Goal: Task Accomplishment & Management: Use online tool/utility

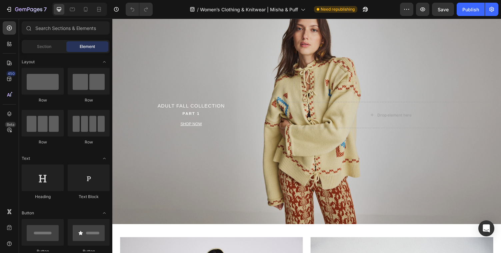
scroll to position [18, 0]
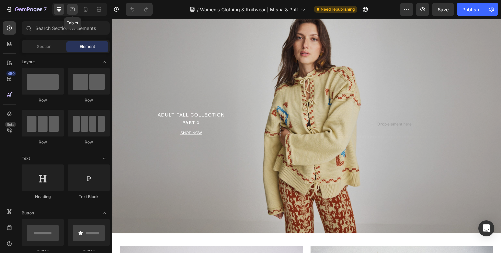
click at [73, 8] on icon at bounding box center [72, 10] width 5 height 4
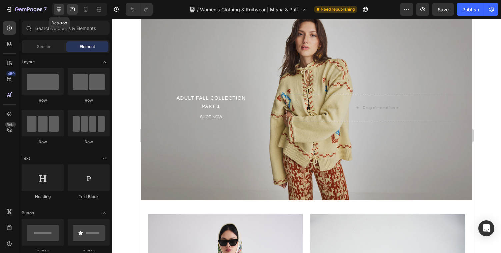
click at [60, 7] on icon at bounding box center [59, 9] width 4 height 4
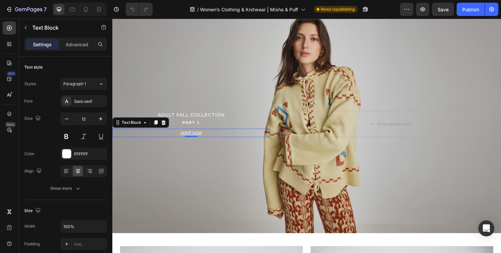
click at [208, 135] on p "SHOP NOW" at bounding box center [193, 136] width 161 height 7
click at [179, 125] on p "PART 1" at bounding box center [193, 125] width 161 height 7
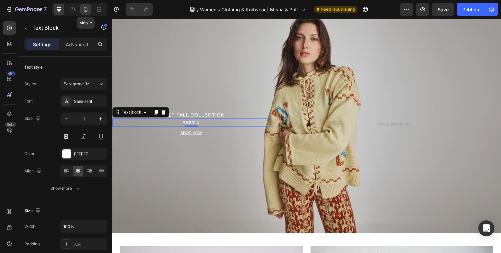
click at [85, 7] on icon at bounding box center [86, 9] width 4 height 5
type input "12"
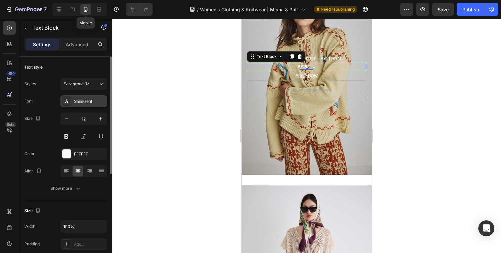
scroll to position [73, 0]
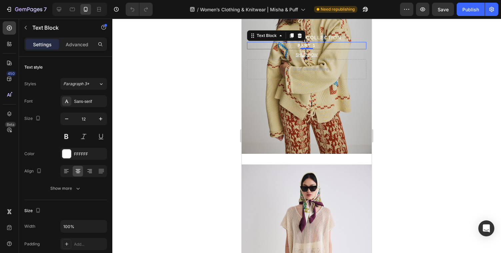
click at [79, 50] on div "Settings Advanced" at bounding box center [65, 44] width 83 height 13
click at [79, 47] on p "Advanced" at bounding box center [77, 44] width 23 height 7
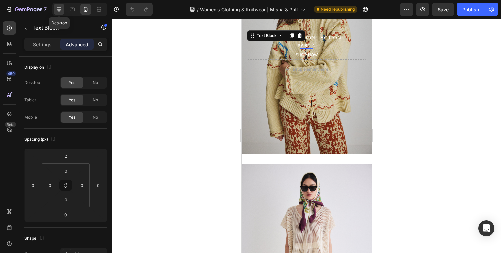
click at [62, 5] on div at bounding box center [59, 9] width 11 height 11
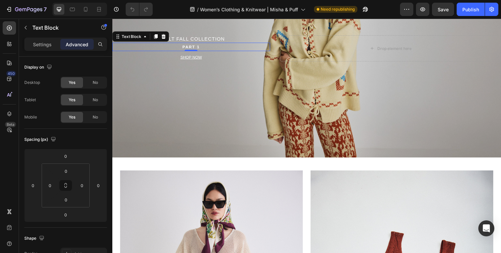
scroll to position [97, 0]
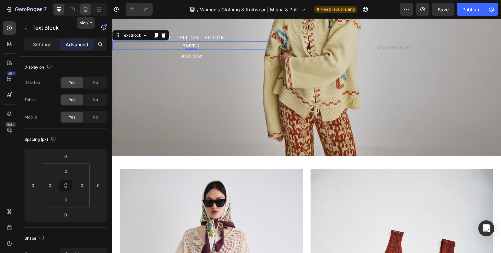
click at [87, 7] on icon at bounding box center [85, 9] width 7 height 7
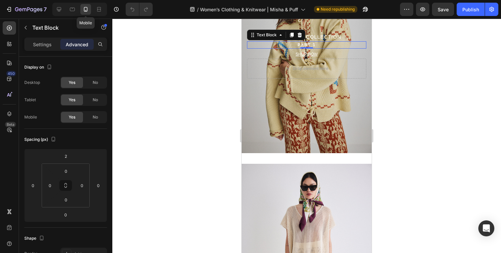
scroll to position [73, 0]
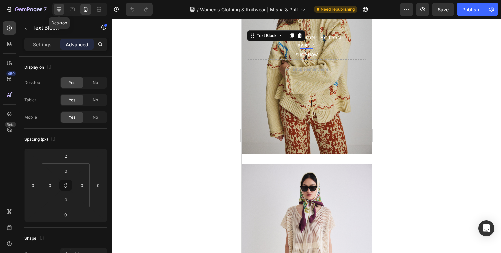
click at [57, 11] on icon at bounding box center [59, 9] width 7 height 7
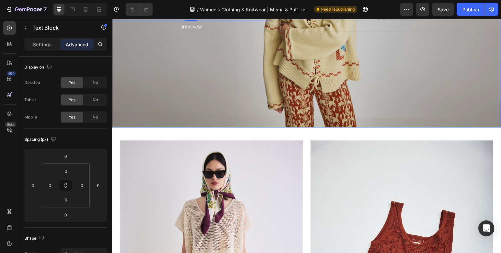
scroll to position [127, 0]
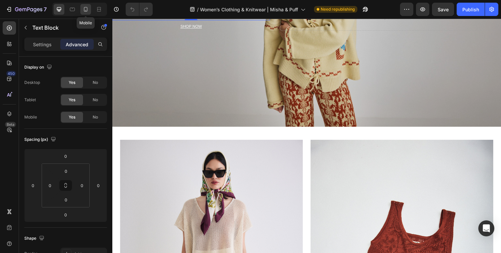
click at [88, 7] on icon at bounding box center [85, 9] width 7 height 7
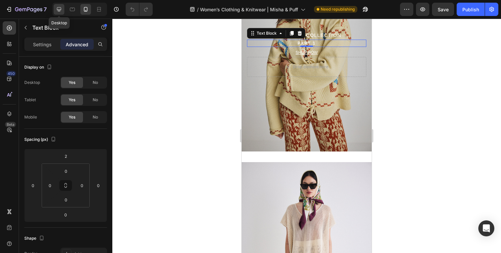
scroll to position [73, 0]
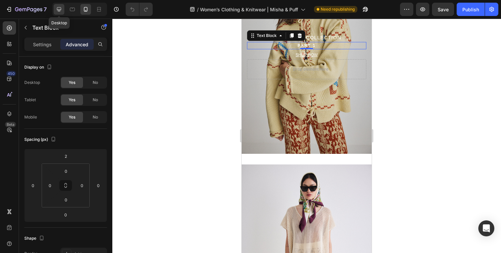
click at [58, 10] on icon at bounding box center [59, 9] width 7 height 7
type input "0"
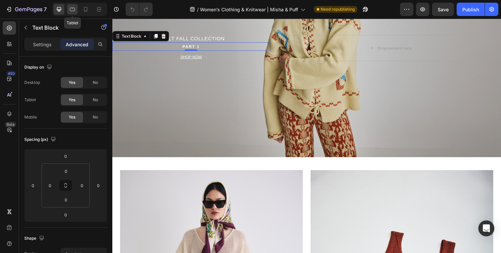
scroll to position [97, 0]
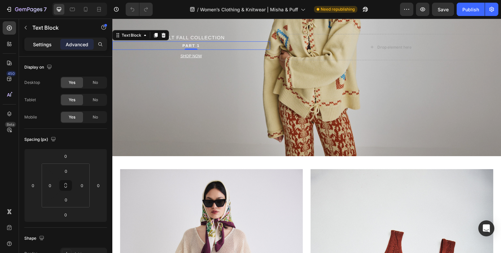
click at [48, 44] on p "Settings" at bounding box center [42, 44] width 19 height 7
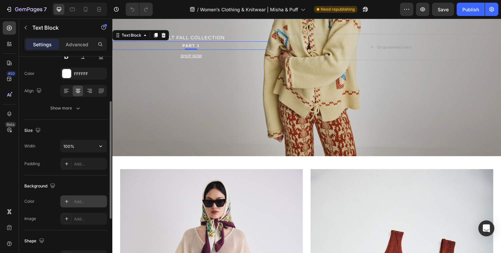
scroll to position [81, 0]
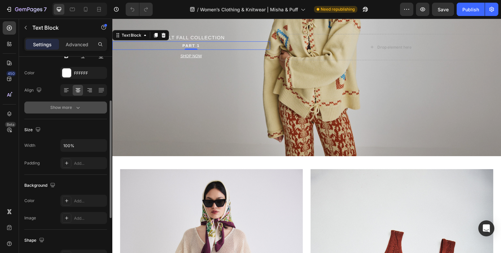
click at [55, 109] on div "Show more" at bounding box center [65, 107] width 31 height 7
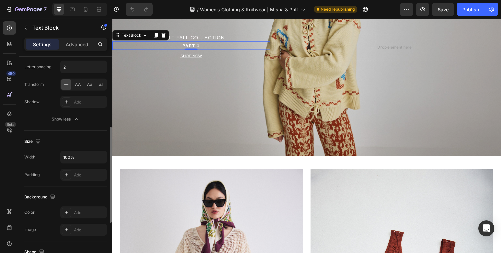
scroll to position [158, 0]
click at [66, 105] on div at bounding box center [66, 100] width 9 height 9
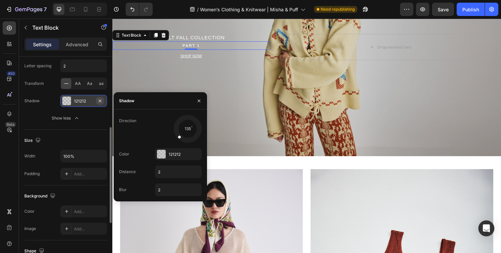
click at [101, 100] on icon "button" at bounding box center [100, 100] width 3 height 3
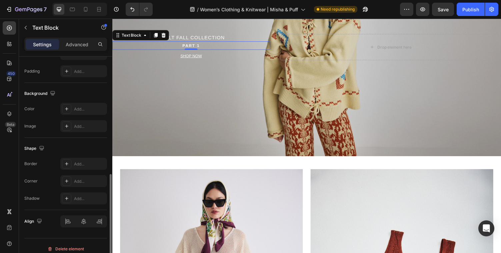
scroll to position [267, 0]
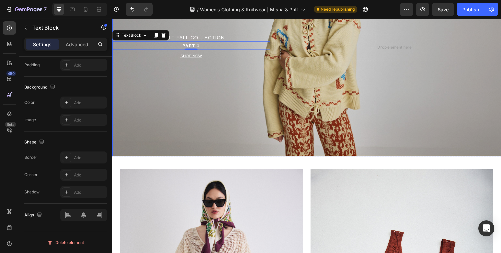
click at [159, 112] on div "Overlay" at bounding box center [312, 47] width 400 height 225
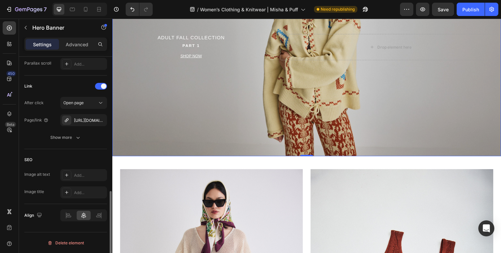
scroll to position [391, 0]
click at [85, 122] on div "https://shop.misha-and-puff.com/adult-prefall" at bounding box center [83, 120] width 19 height 6
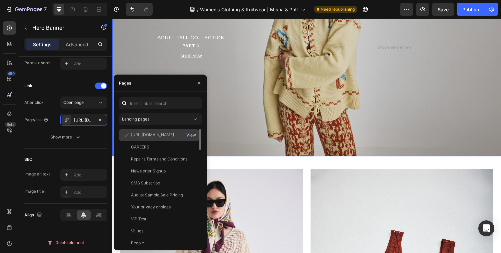
click at [191, 135] on div "View" at bounding box center [191, 135] width 10 height 6
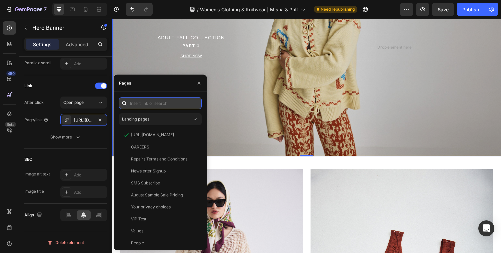
click at [167, 101] on input "text" at bounding box center [160, 103] width 83 height 12
paste input "https://shop.misha-and-puff.com/collections/adult-fall"
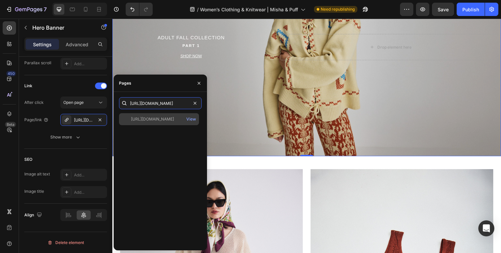
type input "https://shop.misha-and-puff.com/collections/adult-fall"
click at [169, 119] on div "https://shop.misha-and-puff.com/collections/adult-fall" at bounding box center [152, 119] width 43 height 6
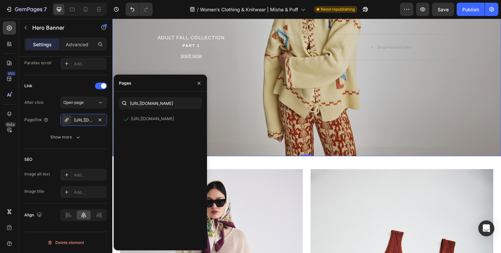
click at [238, 97] on div "Overlay" at bounding box center [312, 47] width 400 height 225
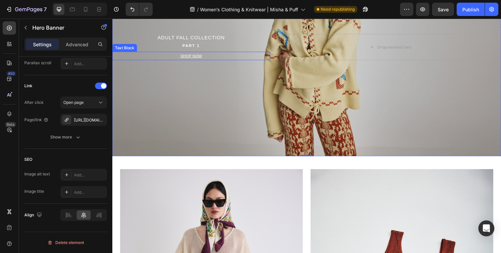
click at [205, 57] on p "SHOP NOW" at bounding box center [193, 56] width 161 height 7
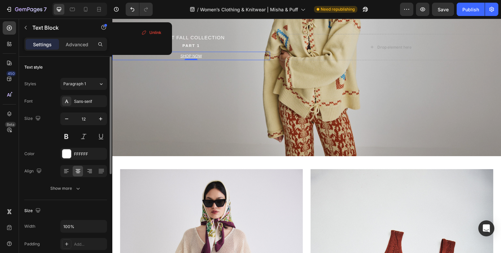
click at [205, 57] on p "SHOP NOW" at bounding box center [193, 56] width 161 height 7
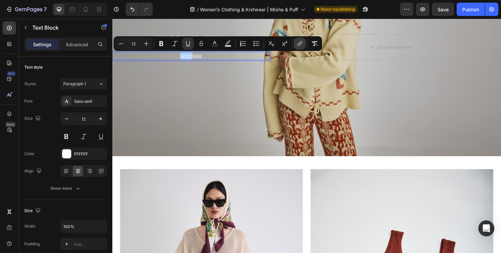
click at [298, 44] on icon "Editor contextual toolbar" at bounding box center [300, 43] width 7 height 7
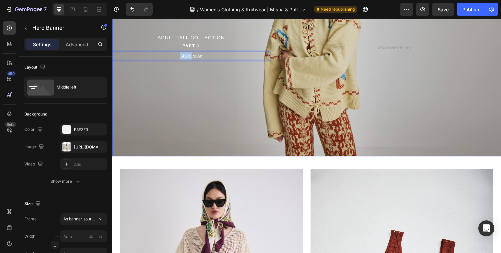
click at [303, 69] on div "ADULT FALL COLLECTION Heading PART 1 Text Block SHOP NOW Text Block 0 Drop elem…" at bounding box center [312, 48] width 400 height 49
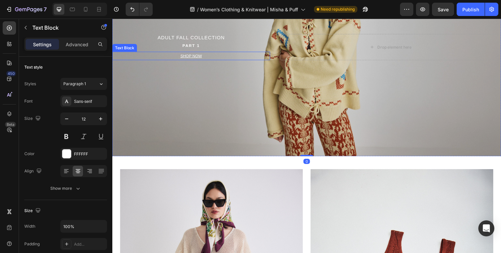
click at [194, 58] on u "SHOP NOW" at bounding box center [193, 57] width 22 height 5
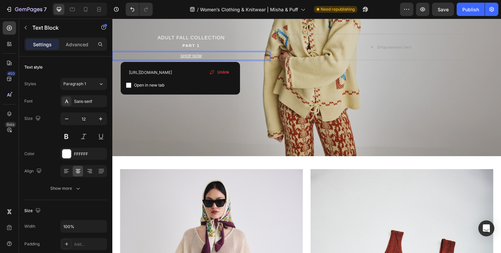
click at [194, 58] on u "SHOP NOW" at bounding box center [193, 57] width 22 height 5
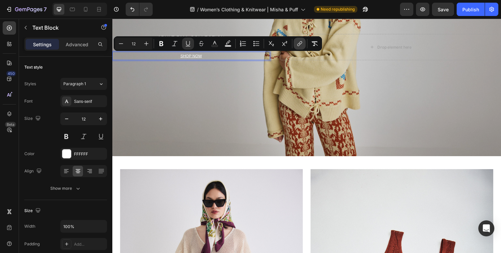
click at [300, 43] on icon "Editor contextual toolbar" at bounding box center [300, 43] width 7 height 7
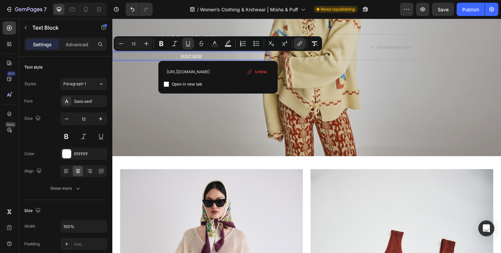
scroll to position [0, 28]
click at [253, 112] on div "Overlay" at bounding box center [312, 47] width 400 height 225
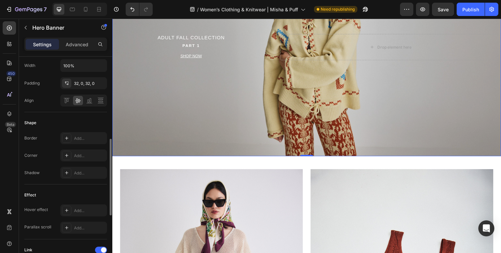
scroll to position [228, 0]
click at [73, 4] on div at bounding box center [72, 9] width 11 height 11
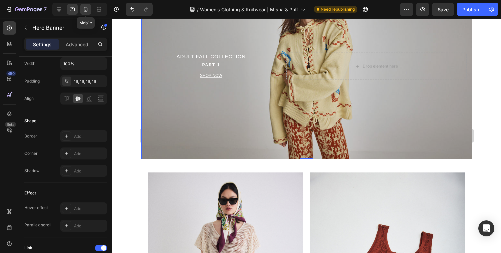
click at [82, 10] on div at bounding box center [85, 9] width 11 height 11
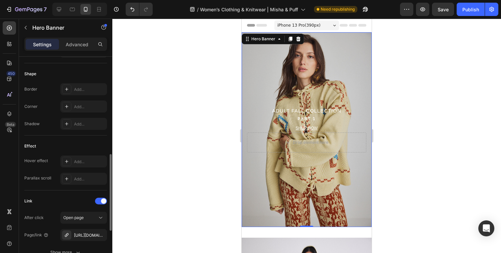
scroll to position [391, 0]
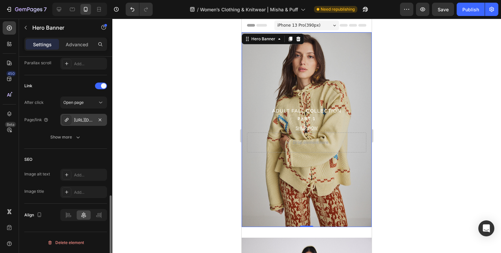
click at [88, 122] on div "https://shop.misha-and-puff.com/adult-fall" at bounding box center [83, 120] width 19 height 6
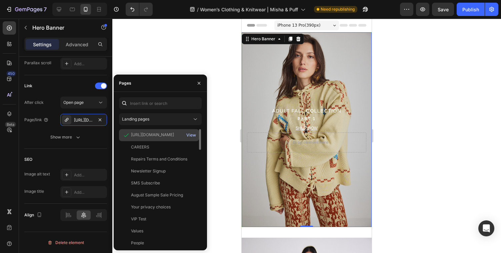
click at [192, 135] on div "View" at bounding box center [191, 135] width 10 height 6
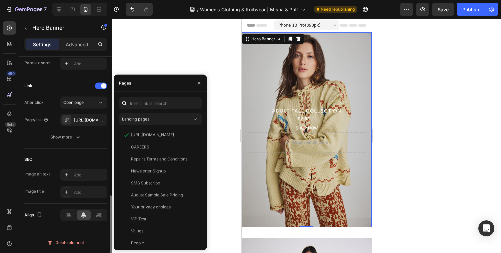
click at [92, 145] on div "Link After click Open page Page/link https://shop.misha-and-puff.com/adult-fall…" at bounding box center [65, 112] width 83 height 74
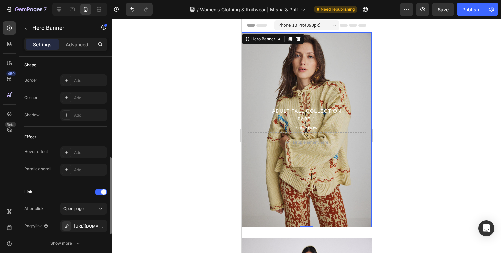
scroll to position [280, 0]
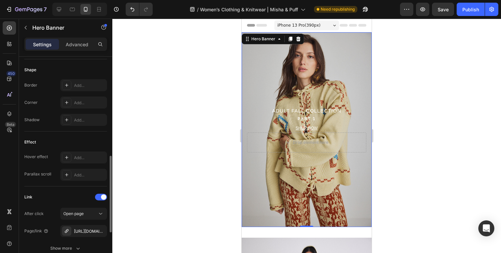
click at [262, 63] on div "Overlay" at bounding box center [307, 129] width 130 height 195
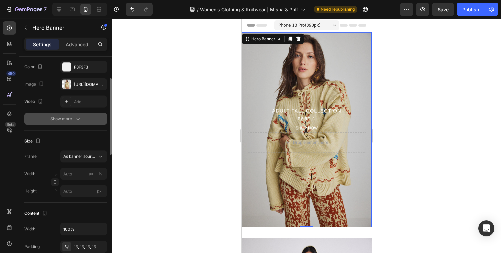
scroll to position [62, 0]
click at [67, 117] on div "Show more" at bounding box center [65, 119] width 31 height 7
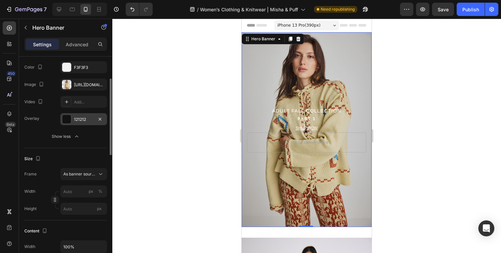
click at [68, 121] on div at bounding box center [66, 119] width 9 height 9
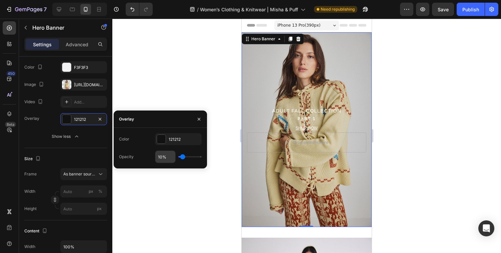
drag, startPoint x: 163, startPoint y: 157, endPoint x: 156, endPoint y: 157, distance: 7.0
click at [157, 157] on input "10%" at bounding box center [165, 157] width 20 height 12
type input "21%"
type input "21"
type input "22%"
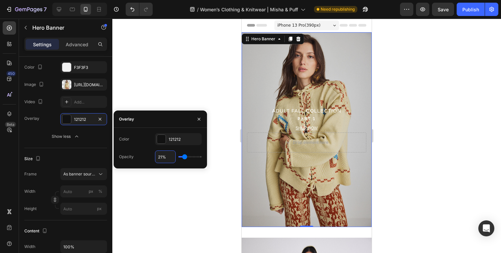
type input "22"
type input "23%"
type input "23"
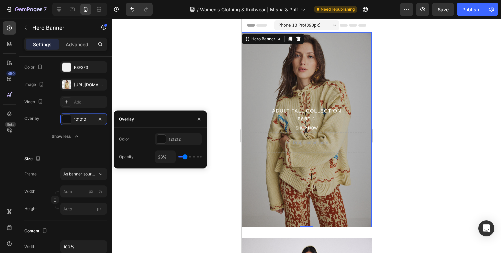
type input "24%"
type input "24"
type input "25%"
type input "25"
type input "26%"
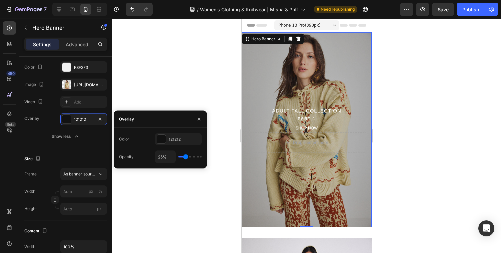
type input "26"
type input "27%"
type input "27"
type input "28%"
type input "28"
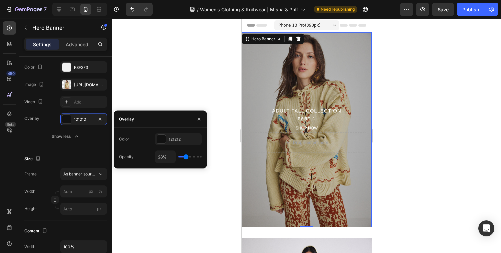
type input "29%"
type input "29"
type input "30%"
type input "30"
type input "31%"
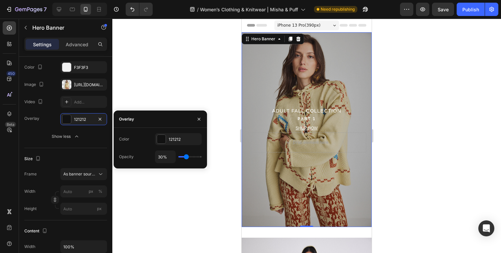
type input "31"
type input "32%"
type input "32"
type input "33%"
type input "33"
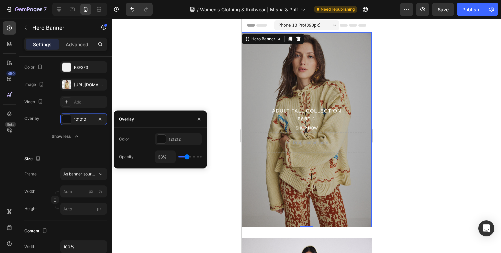
type input "34%"
type input "34"
type input "35%"
type input "35"
type input "36%"
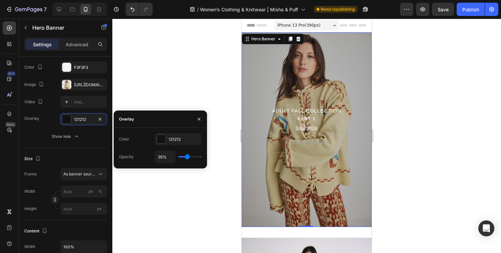
type input "36"
type input "37%"
type input "37"
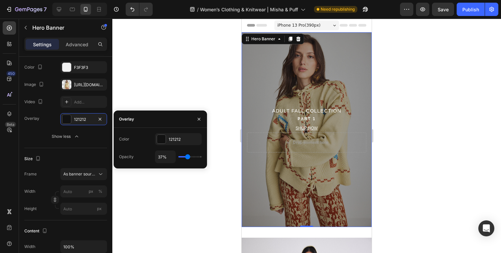
type input "38%"
type input "38"
type input "39%"
type input "39"
type input "40%"
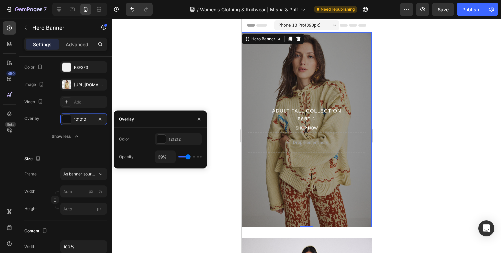
type input "40"
type input "41%"
drag, startPoint x: 185, startPoint y: 158, endPoint x: 188, endPoint y: 158, distance: 3.7
type input "41"
click at [188, 158] on input "range" at bounding box center [189, 156] width 23 height 1
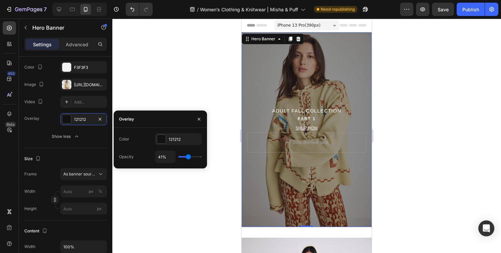
type input "40%"
type input "40"
type input "38%"
type input "38"
type input "37%"
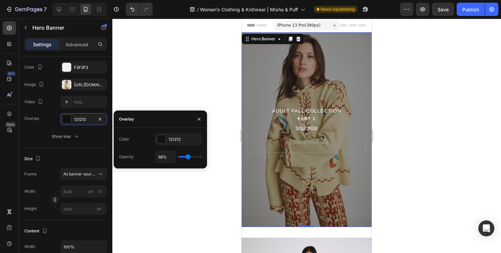
type input "37"
type input "36%"
type input "36"
type input "35%"
type input "35"
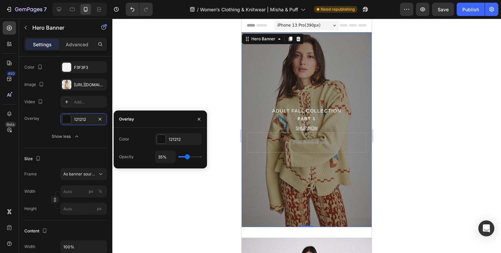
type input "34%"
type input "34"
type input "33%"
type input "33"
type input "32%"
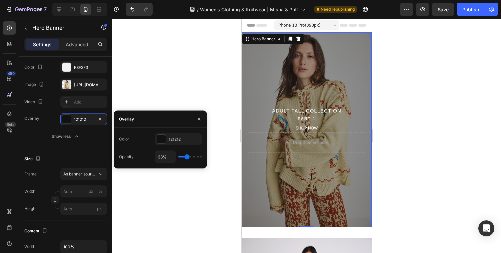
type input "32"
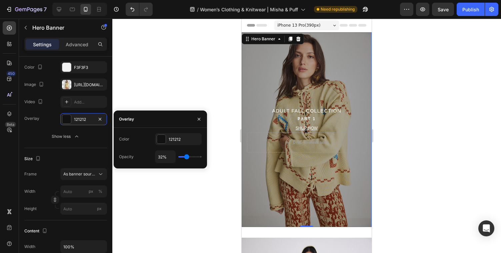
type input "31%"
type input "31"
type input "30%"
type input "30"
type input "29%"
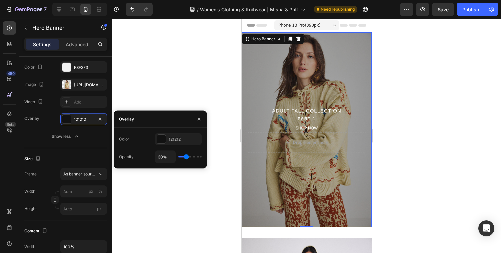
type input "29"
type input "28%"
type input "28"
type input "27%"
type input "27"
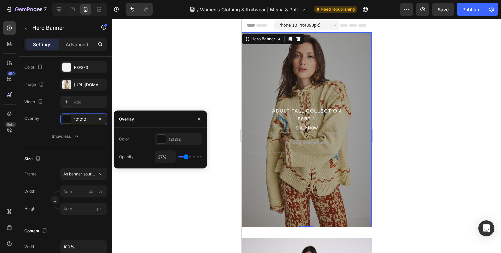
type input "26%"
type input "26"
type input "25%"
type input "25"
type input "24%"
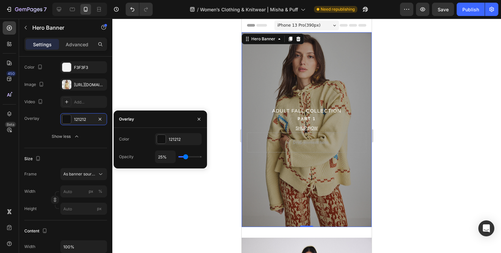
type input "24"
type input "23%"
type input "23"
type input "22%"
type input "22"
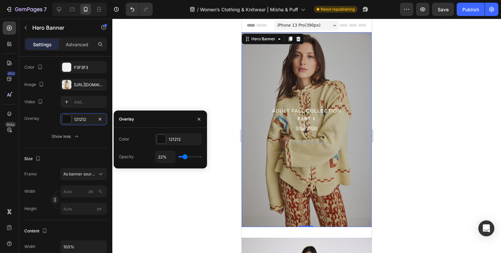
type input "21%"
type input "21"
type input "20%"
type input "20"
type input "19%"
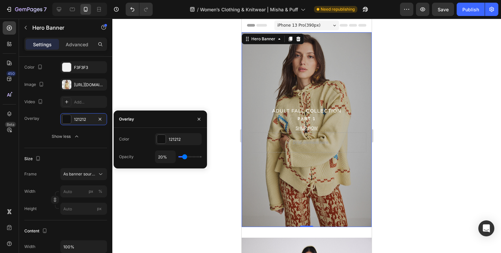
type input "19"
type input "18%"
type input "18"
type input "17%"
type input "17"
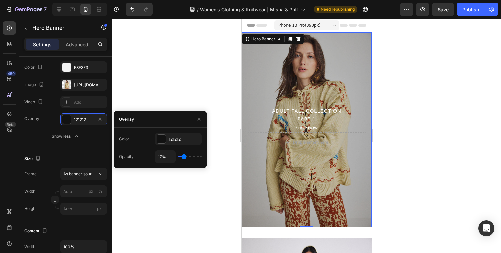
type input "16%"
type input "16"
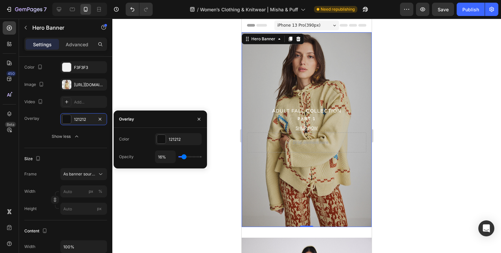
type input "15%"
type input "15"
type input "14%"
type input "14"
type input "13%"
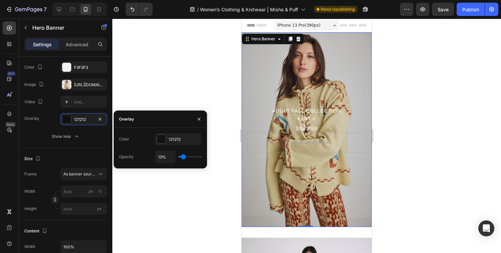
drag, startPoint x: 188, startPoint y: 158, endPoint x: 183, endPoint y: 157, distance: 5.4
type input "13"
click at [183, 157] on input "range" at bounding box center [189, 156] width 23 height 1
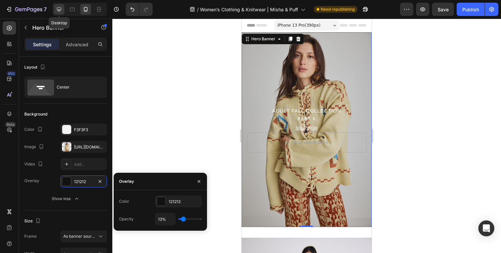
click at [62, 10] on icon at bounding box center [59, 9] width 7 height 7
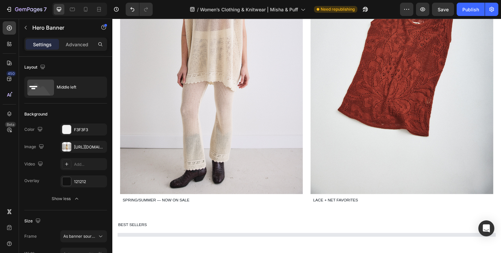
scroll to position [355, 0]
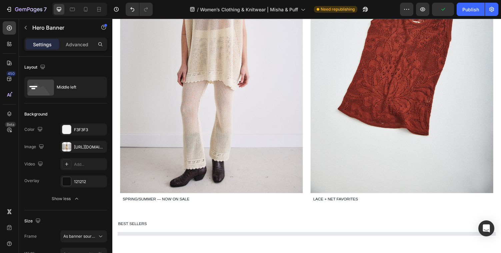
select select "Small/Medium"
select select "Large"
select select "Small"
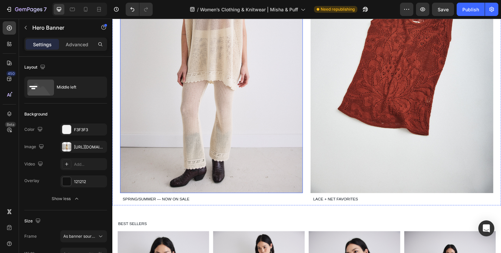
click at [235, 135] on img at bounding box center [214, 57] width 188 height 282
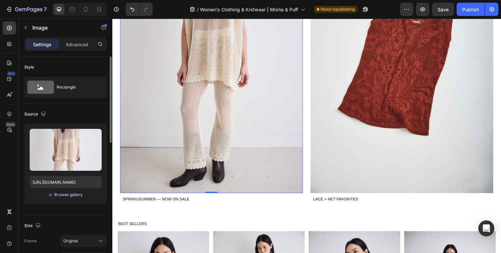
click at [67, 198] on div "Browse gallery" at bounding box center [68, 195] width 28 height 6
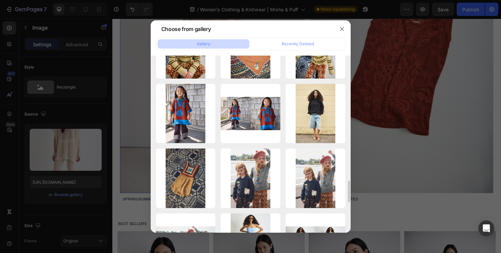
scroll to position [1018, 0]
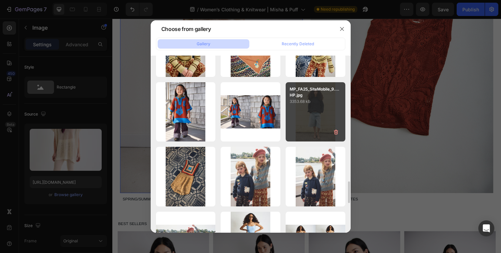
click at [305, 124] on div "MP_FA25_SiteMobile_9....HP.jpg 3353.68 kb" at bounding box center [316, 112] width 60 height 60
type input "https://cdn.shopify.com/s/files/1/0220/8736/files/gempages_557305364022821686-2…"
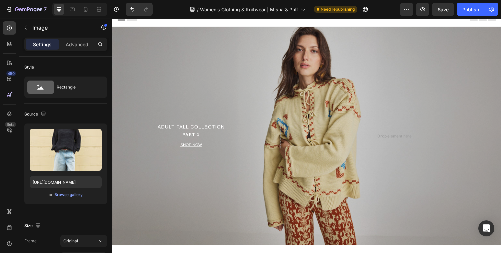
scroll to position [0, 0]
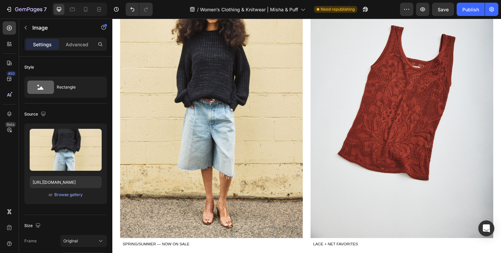
select select "Small/Medium"
select select "Large"
select select "Small"
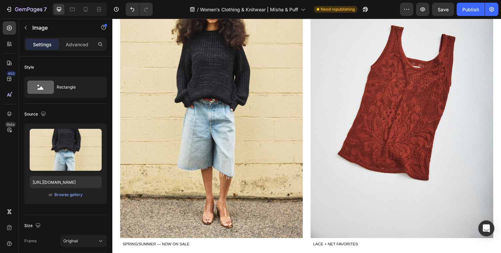
scroll to position [410, 0]
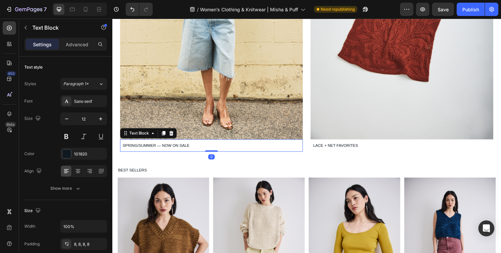
click at [180, 146] on p "SPRING/SUMMER — NOW ON SALE" at bounding box center [214, 149] width 183 height 7
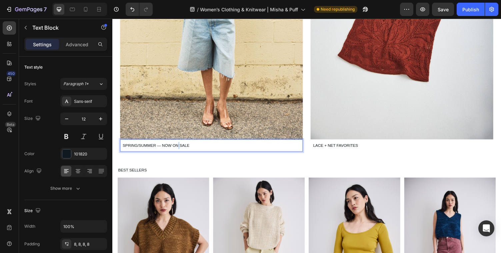
click at [180, 146] on p "SPRING/SUMMER — NOW ON SALE" at bounding box center [214, 149] width 183 height 7
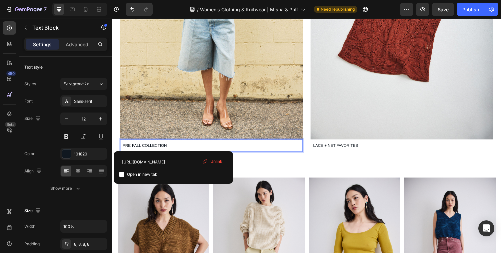
click at [160, 148] on span "PRE-FALL COLLECTION" at bounding box center [145, 149] width 45 height 5
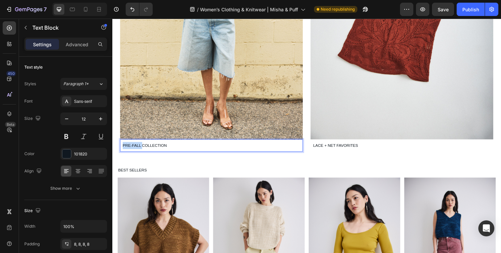
click at [160, 148] on span "PRE-FALL COLLECTION" at bounding box center [145, 149] width 45 height 5
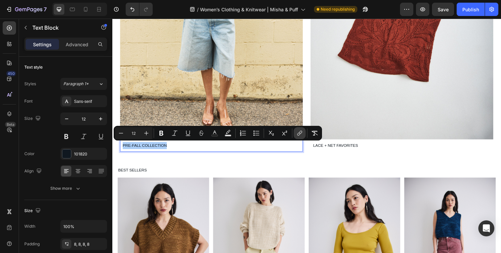
click at [301, 131] on icon "Editor contextual toolbar" at bounding box center [300, 133] width 7 height 7
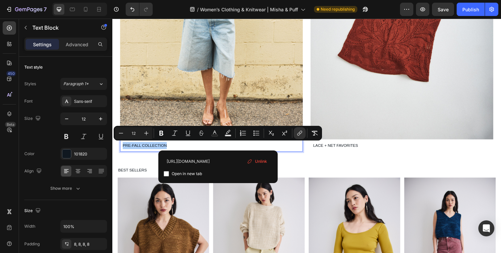
scroll to position [0, 0]
click at [252, 159] on div "Unlink" at bounding box center [256, 162] width 25 height 10
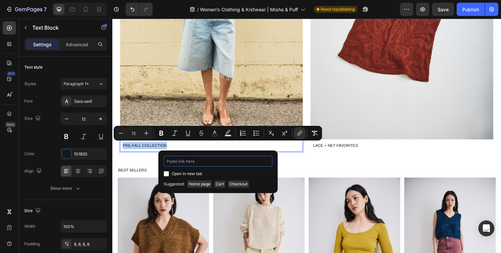
click at [216, 162] on input "Editor contextual toolbar" at bounding box center [218, 161] width 109 height 11
paste input "https://shop.misha-and-puff.com/collections/adult-prefall"
type input "https://shop.misha-and-puff.com/collections/adult-prefall"
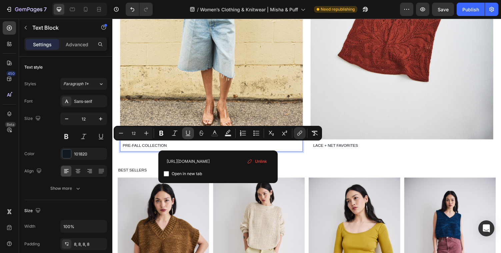
click at [187, 134] on icon "Editor contextual toolbar" at bounding box center [188, 133] width 7 height 7
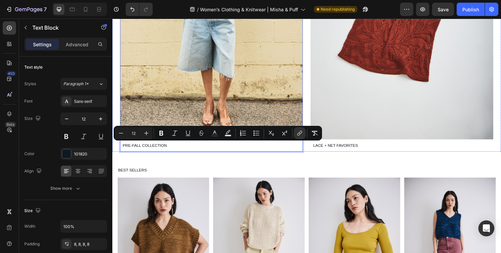
click at [194, 114] on img at bounding box center [214, 2] width 188 height 282
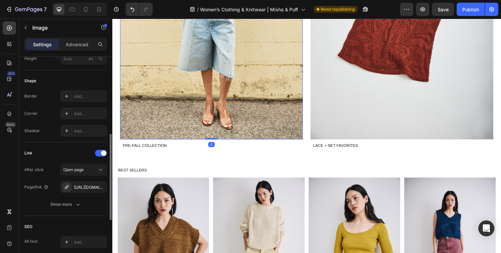
scroll to position [231, 0]
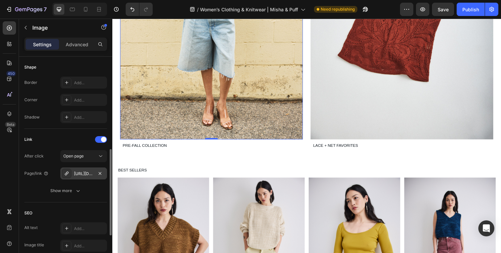
click at [86, 171] on div "https://shop.misha-and-puff.com/adult-spring-summer" at bounding box center [83, 174] width 19 height 6
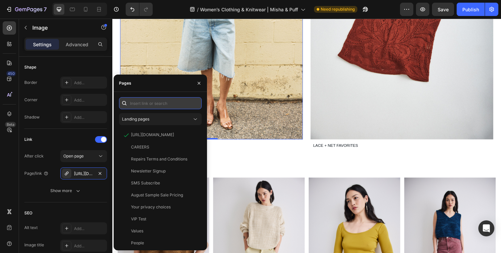
click at [166, 103] on input "text" at bounding box center [160, 103] width 83 height 12
paste input "https://shop.misha-and-puff.com/collections/adult-prefall"
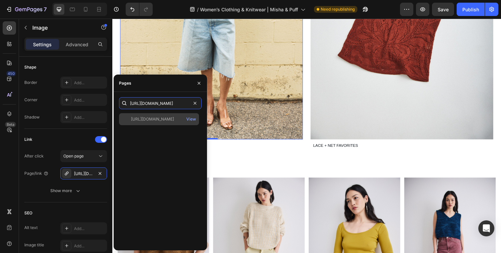
type input "https://shop.misha-and-puff.com/collections/adult-prefall"
click at [159, 118] on div "https://shop.misha-and-puff.com/collections/adult-prefall" at bounding box center [152, 119] width 43 height 6
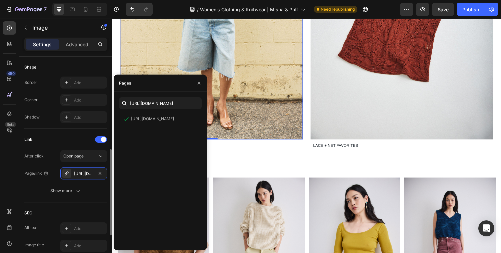
click at [97, 130] on div "Link After click Open page Page/link https://shop.misha-and-puff.com/adult-pref…" at bounding box center [65, 166] width 83 height 74
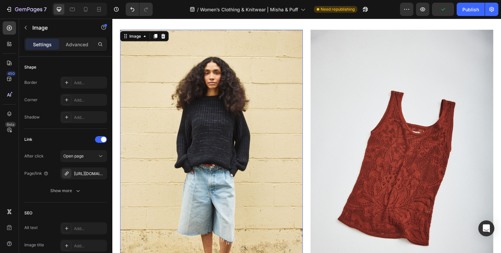
scroll to position [242, 0]
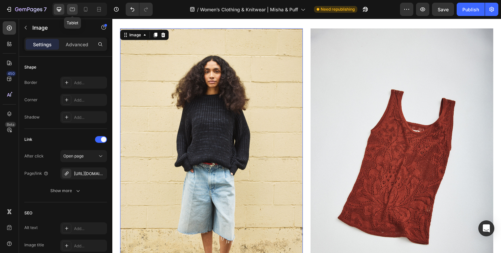
click at [72, 9] on icon at bounding box center [73, 8] width 2 height 1
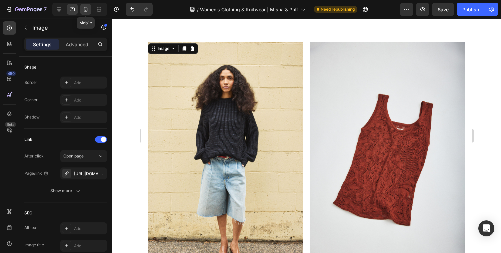
click at [87, 9] on icon at bounding box center [85, 9] width 7 height 7
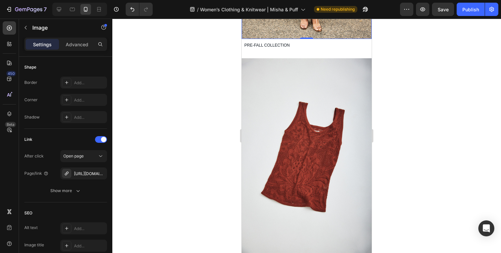
scroll to position [467, 0]
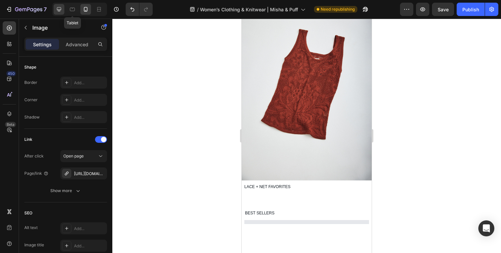
select select "Small/Medium"
select select "Large"
select select "Small"
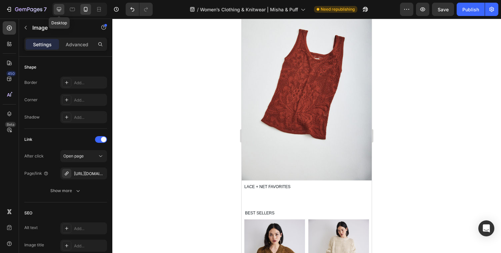
click at [62, 8] on icon at bounding box center [59, 9] width 7 height 7
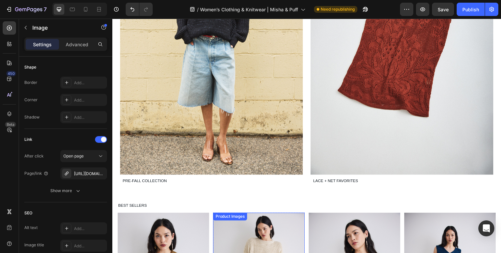
scroll to position [258, 0]
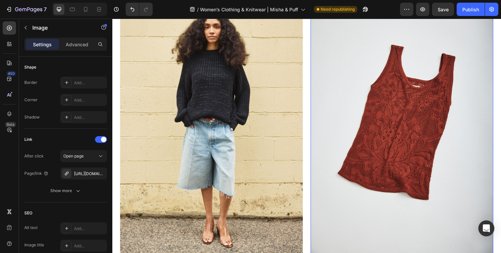
click at [400, 120] on img at bounding box center [411, 124] width 188 height 282
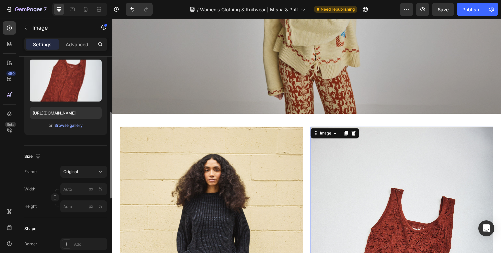
scroll to position [59, 0]
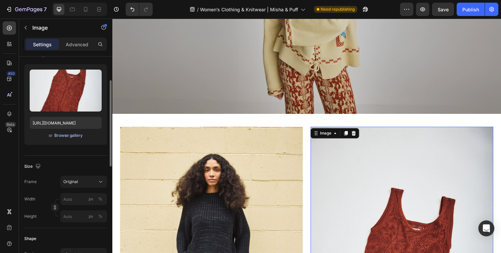
click at [66, 133] on div "Browse gallery" at bounding box center [68, 136] width 28 height 6
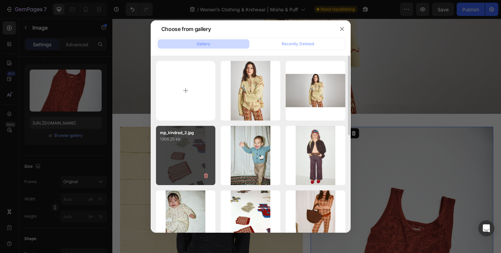
click at [191, 149] on div "mp_kindred_2.jpg 1306.25 kb" at bounding box center [186, 156] width 60 height 60
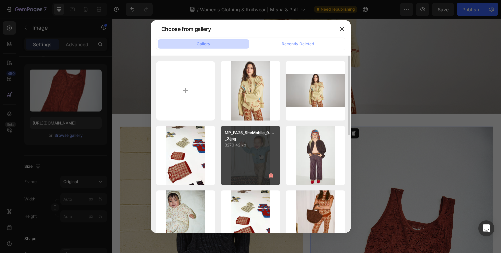
type input "https://cdn.shopify.com/s/files/1/0220/8736/files/gempages_557305364022821686-e…"
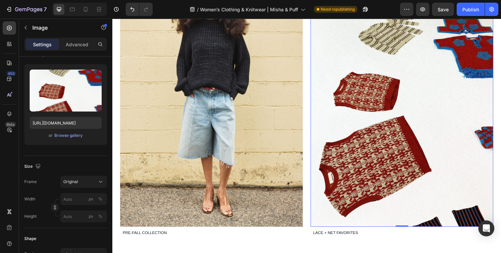
scroll to position [320, 0]
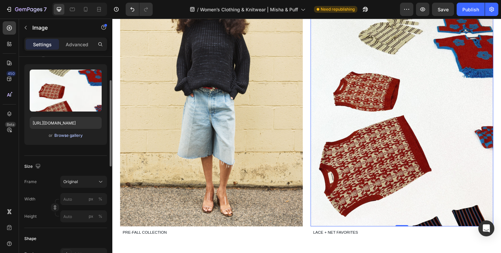
click at [65, 136] on div "Browse gallery" at bounding box center [68, 136] width 28 height 6
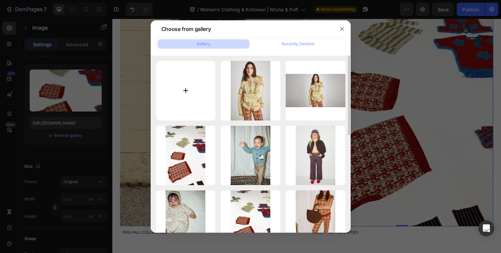
click at [187, 94] on input "file" at bounding box center [186, 91] width 60 height 60
type input "C:\fakepath\MP_FA25_SiteMobile_9.26.25_Adult_Sweaters.jpg"
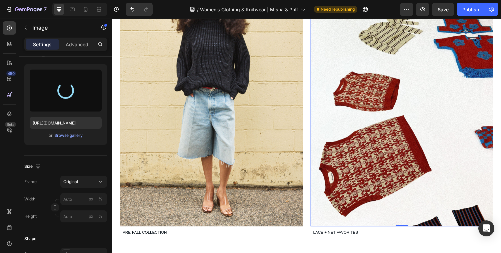
type input "https://cdn.shopify.com/s/files/1/0220/8736/files/gempages_557305364022821686-9…"
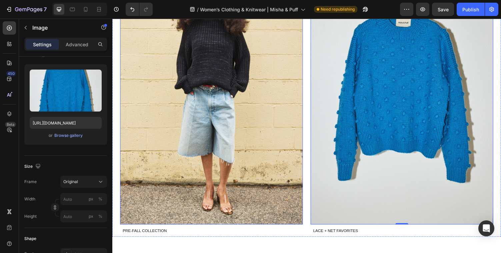
scroll to position [335, 0]
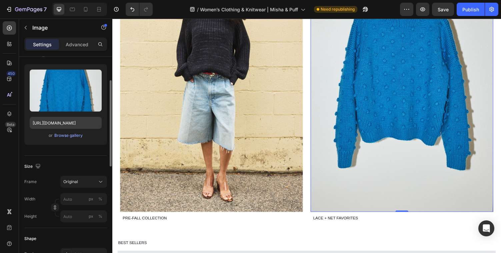
select select "Small/Medium"
select select "Large"
select select "Small"
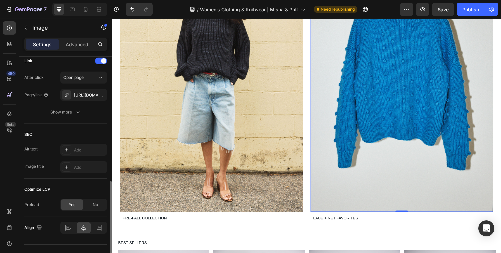
scroll to position [312, 0]
click at [87, 94] on div "https://shop.misha-and-puff.com/adult-lace-net" at bounding box center [83, 94] width 19 height 6
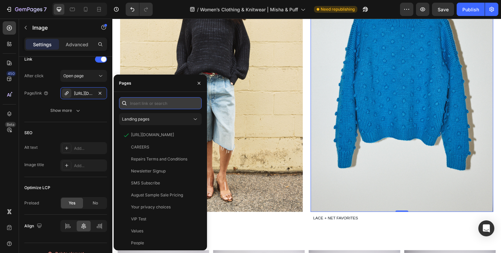
click at [144, 100] on input "text" at bounding box center [160, 103] width 83 height 12
paste input "https://shop.misha-and-puff.com/collections/adult-sweaters-cardigans"
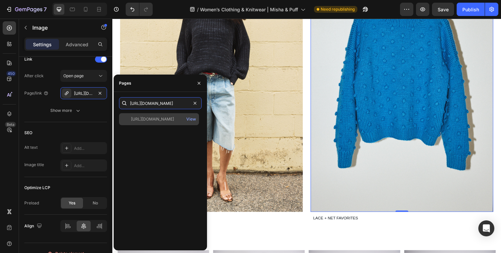
type input "https://shop.misha-and-puff.com/collections/adult-sweaters-cardigans"
click at [163, 118] on div "https://shop.misha-and-puff.com/collections/adult-sweaters-cardigans" at bounding box center [152, 119] width 43 height 6
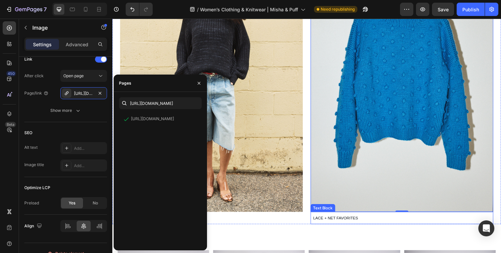
click at [346, 224] on span "LACE + NET FAVORITES" at bounding box center [342, 224] width 46 height 5
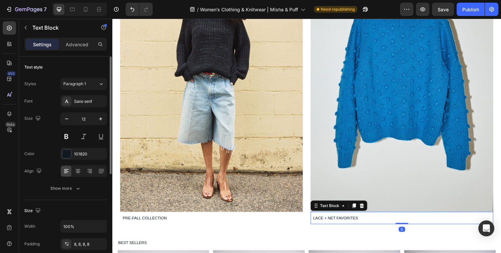
click at [346, 224] on span "LACE + NET FAVORITES" at bounding box center [342, 224] width 46 height 5
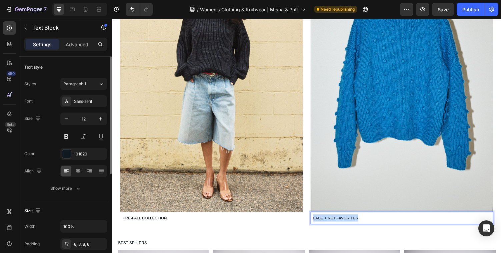
click at [346, 224] on span "LACE + NET FAVORITES" at bounding box center [342, 224] width 46 height 5
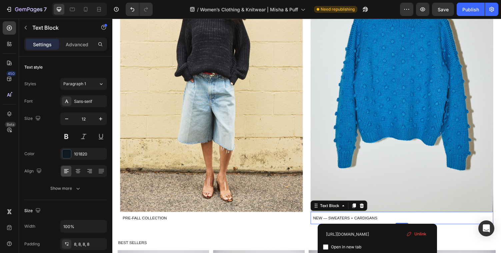
drag, startPoint x: 417, startPoint y: 234, endPoint x: 268, endPoint y: 200, distance: 153.1
click at [417, 234] on span "Unlink" at bounding box center [421, 234] width 12 height 6
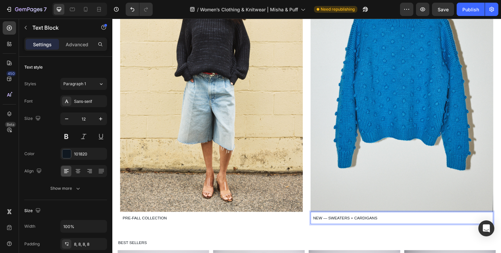
click at [365, 223] on span "NEW — SWEATERS + CARDIGANS" at bounding box center [352, 224] width 66 height 5
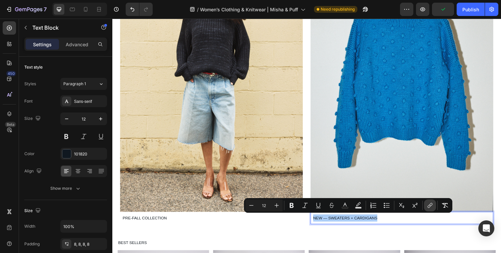
click at [432, 207] on icon "Editor contextual toolbar" at bounding box center [430, 205] width 7 height 7
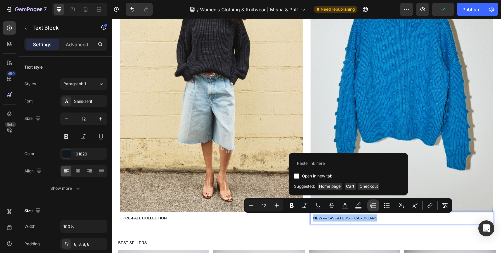
type input "https://shop.misha-and-puff.com/collections/adult-sweaters-cardigans"
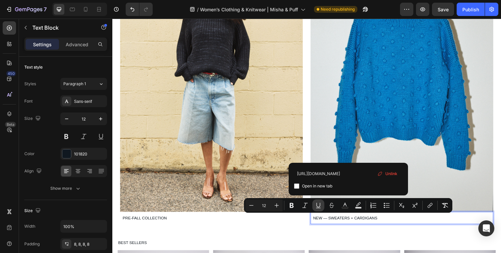
click at [318, 205] on icon "Editor contextual toolbar" at bounding box center [318, 205] width 7 height 7
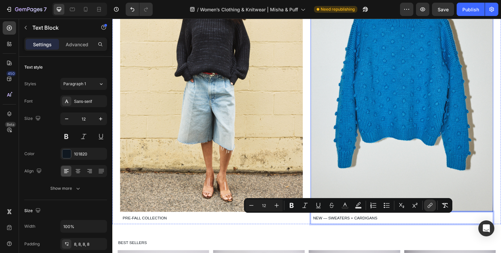
click at [352, 149] on img at bounding box center [411, 77] width 188 height 282
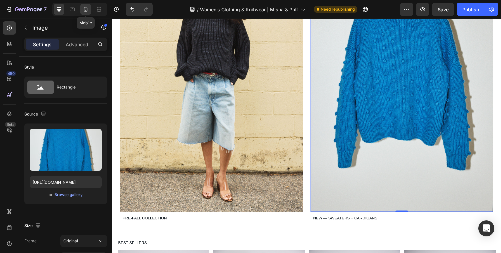
click at [88, 11] on icon at bounding box center [85, 9] width 7 height 7
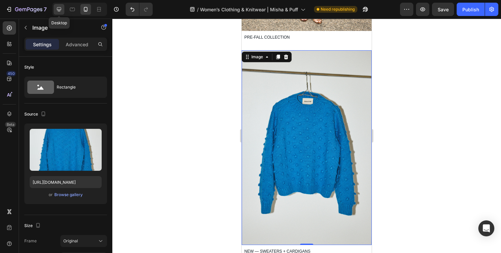
scroll to position [441, 0]
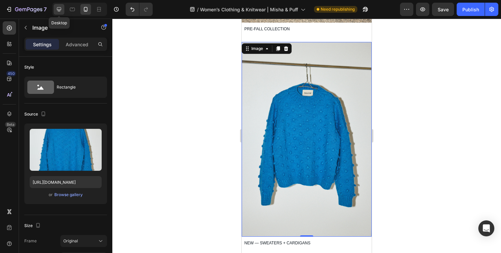
click at [61, 9] on icon at bounding box center [59, 9] width 7 height 7
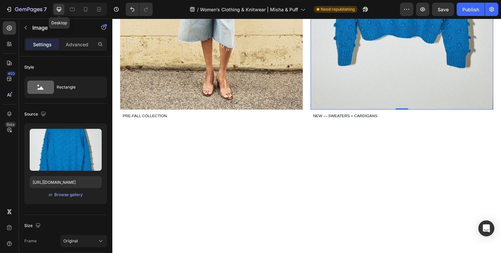
select select "Small/Medium"
select select "Large"
select select "Small"
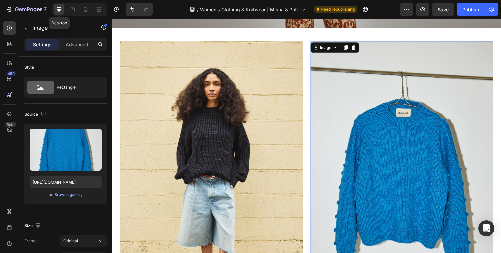
scroll to position [229, 0]
click at [220, 149] on img at bounding box center [214, 183] width 188 height 282
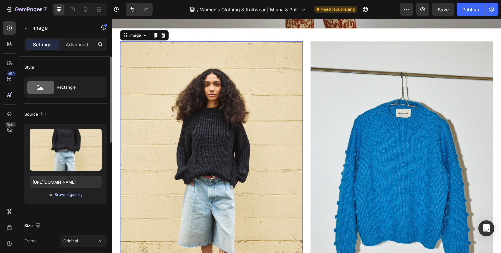
click at [73, 195] on div "Browse gallery" at bounding box center [68, 195] width 28 height 6
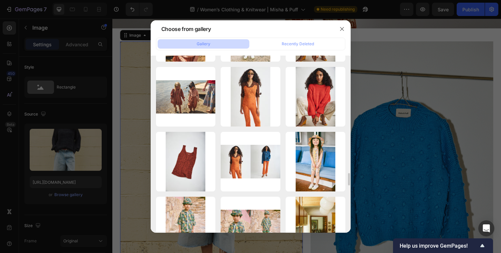
scroll to position [1682, 0]
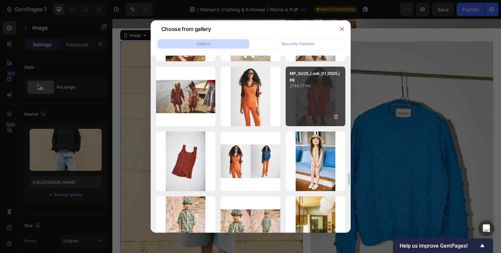
click at [312, 85] on p "2746.77 kb" at bounding box center [316, 86] width 52 height 7
type input "https://cdn.shopify.com/s/files/1/0220/8736/files/gempages_557305364022821686-d…"
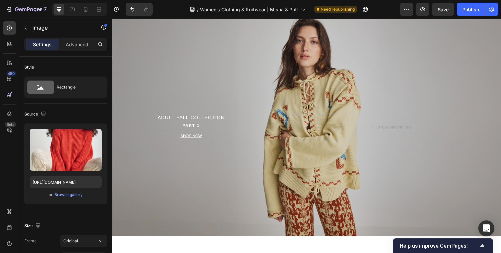
scroll to position [0, 0]
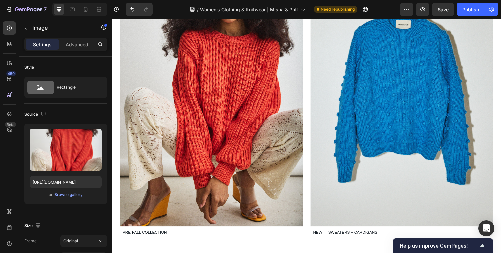
select select "Small/Medium"
select select "Large"
select select "Small"
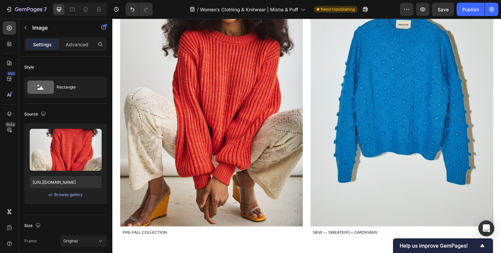
scroll to position [344, 0]
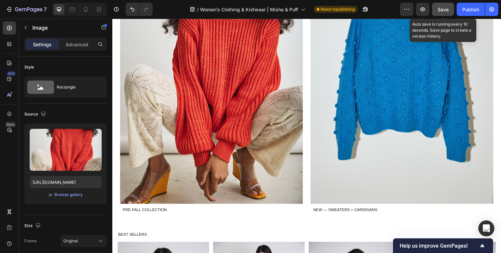
click at [441, 10] on span "Save" at bounding box center [443, 10] width 11 height 6
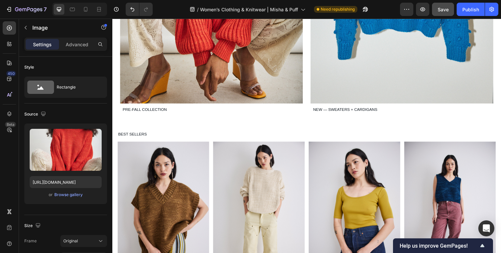
scroll to position [447, 0]
click at [10, 28] on icon at bounding box center [9, 28] width 7 height 7
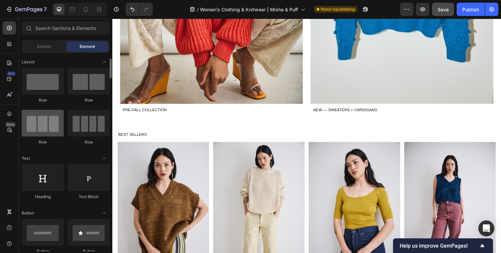
scroll to position [7, 0]
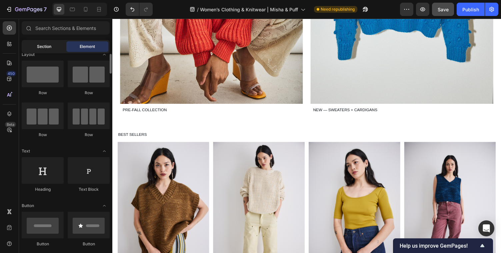
click at [48, 46] on span "Section" at bounding box center [44, 47] width 14 height 6
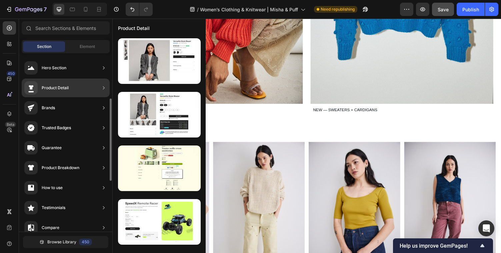
scroll to position [208, 0]
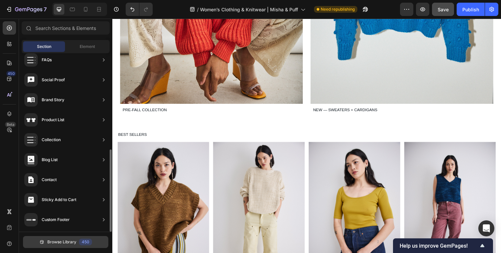
click at [41, 246] on button "Browse Library 450" at bounding box center [65, 242] width 85 height 12
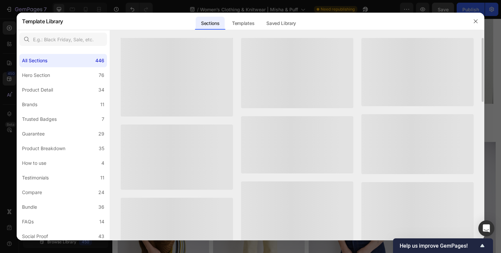
scroll to position [200, 0]
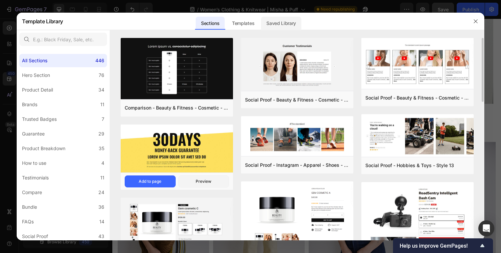
click at [274, 25] on div "Saved Library" at bounding box center [281, 23] width 40 height 13
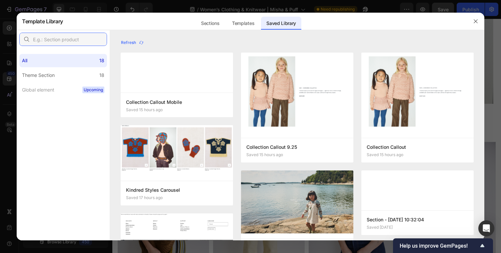
click at [78, 43] on input "text" at bounding box center [63, 39] width 88 height 13
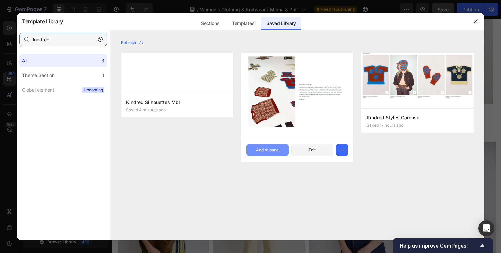
type input "kindred"
click at [279, 150] on div "Add to page" at bounding box center [267, 150] width 23 height 6
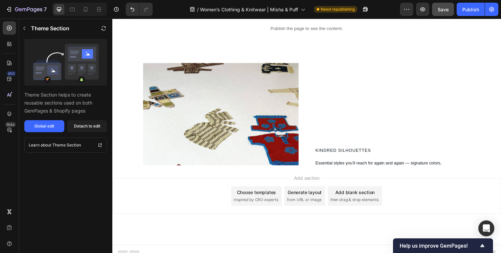
scroll to position [826, 0]
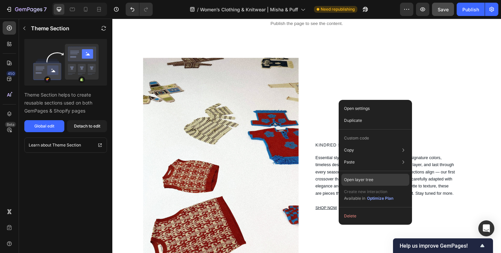
click at [351, 180] on p "Open layer tree" at bounding box center [358, 180] width 29 height 6
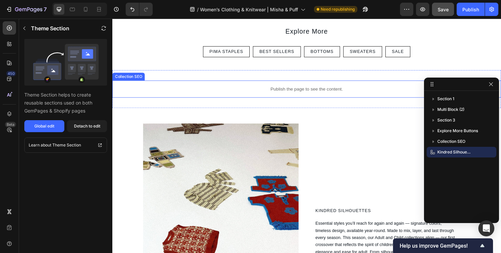
scroll to position [741, 0]
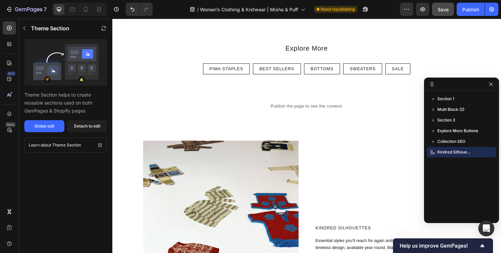
select select "Small/Medium"
select select "Large"
select select "Small"
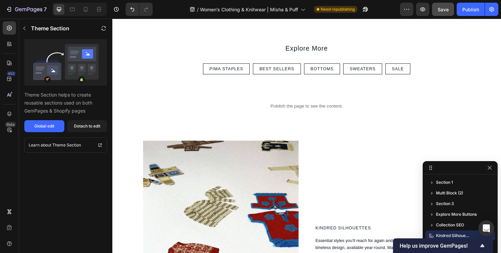
drag, startPoint x: 448, startPoint y: 85, endPoint x: 447, endPoint y: 169, distance: 84.1
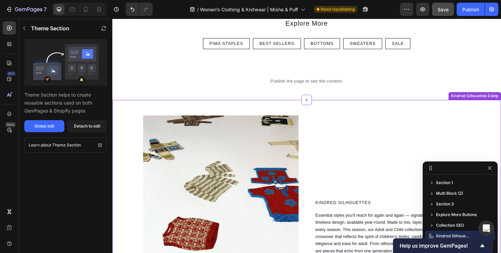
scroll to position [769, 0]
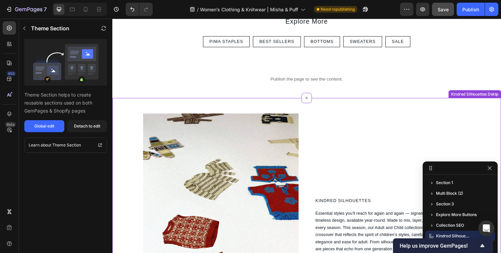
click at [408, 150] on div "KINDRED SILHOUETTES Heading Essential styles you’ll reach for again and again —…" at bounding box center [414, 236] width 187 height 240
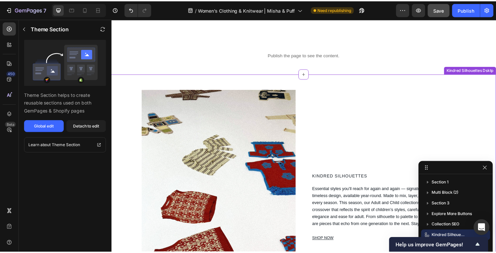
scroll to position [768, 0]
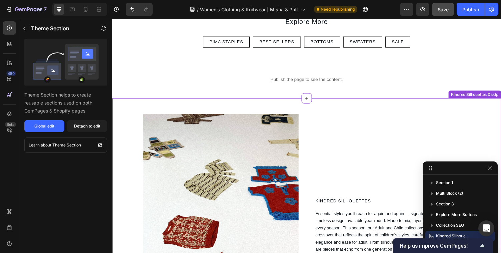
click at [469, 113] on div "Image KINDRED SILHOUETTES Heading Essential styles you’ll reach for again and a…" at bounding box center [312, 242] width 400 height 283
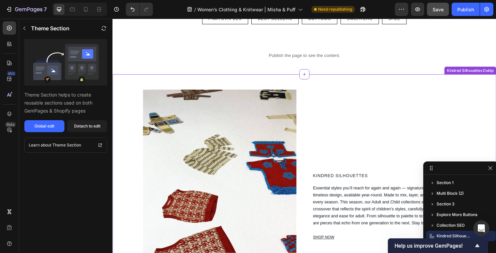
scroll to position [794, 0]
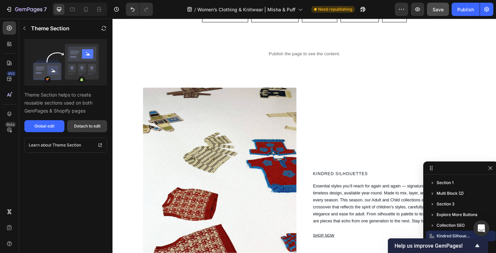
click at [93, 127] on div "Detach to edit" at bounding box center [87, 126] width 26 height 6
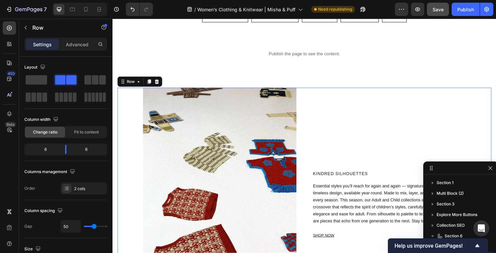
click at [354, 116] on div "KINDRED SILHOUETTES Heading Essential styles you’ll reach for again and again —…" at bounding box center [414, 211] width 187 height 240
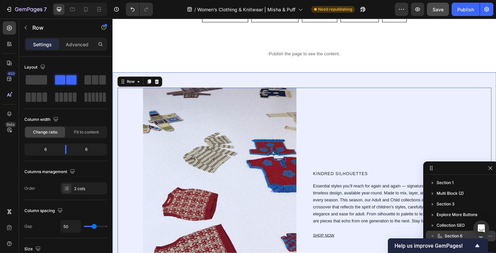
click at [451, 234] on span "Section 6" at bounding box center [453, 236] width 18 height 7
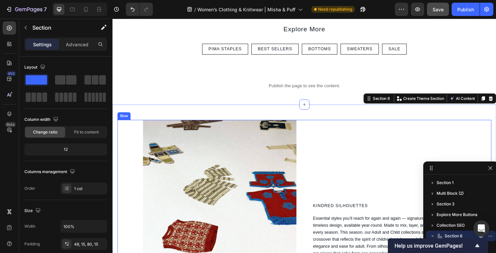
scroll to position [718, 0]
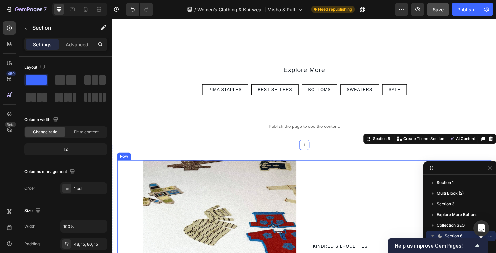
select select "Small/Medium"
select select "Large"
select select "Small"
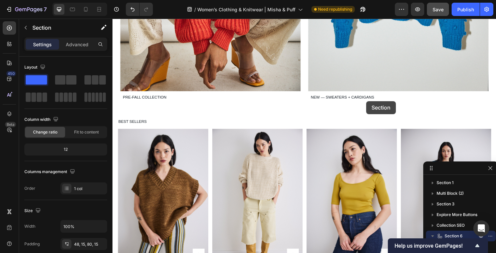
scroll to position [450, 0]
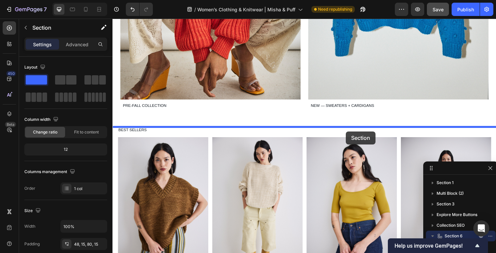
drag, startPoint x: 378, startPoint y: 147, endPoint x: 356, endPoint y: 137, distance: 24.5
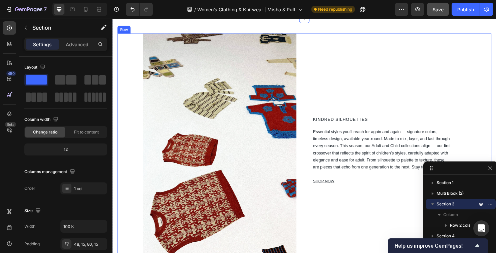
scroll to position [564, 0]
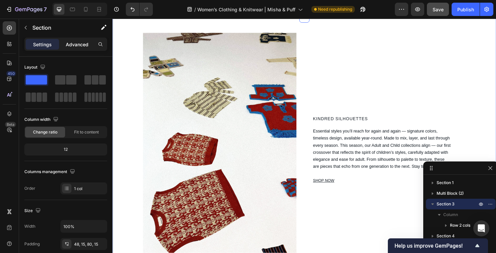
click at [76, 47] on p "Advanced" at bounding box center [77, 44] width 23 height 7
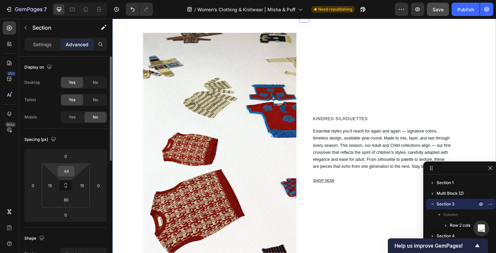
click at [65, 172] on input "48" at bounding box center [65, 171] width 13 height 10
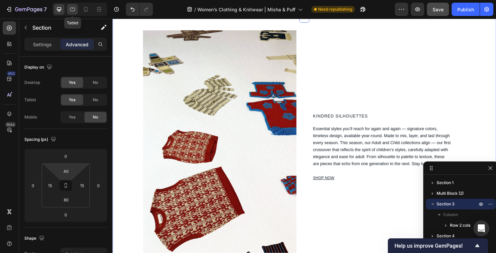
click at [69, 5] on div at bounding box center [72, 9] width 11 height 11
type input "36"
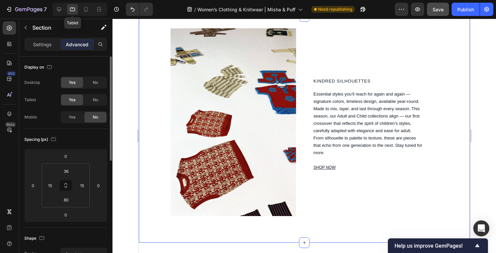
select select "Small/Medium"
select select "Large"
select select "Small"
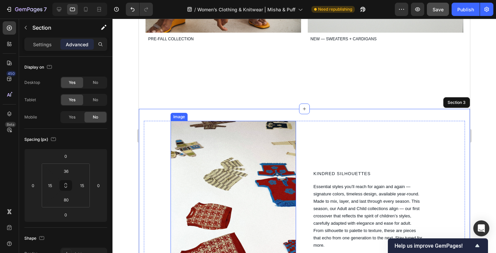
scroll to position [463, 0]
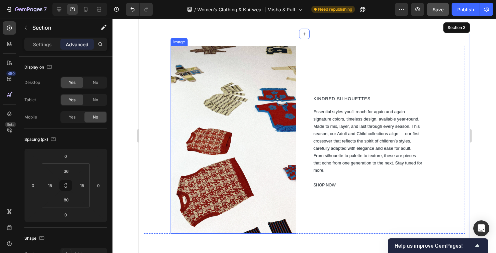
select select "Small/Medium"
select select "Large"
select select "Small"
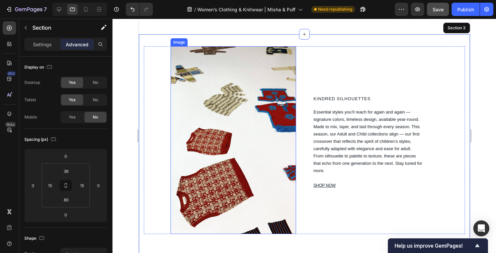
scroll to position [531, 0]
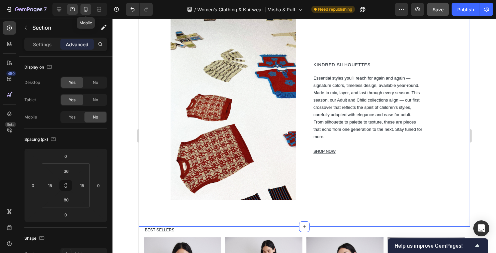
click at [83, 9] on icon at bounding box center [85, 9] width 7 height 7
type input "0"
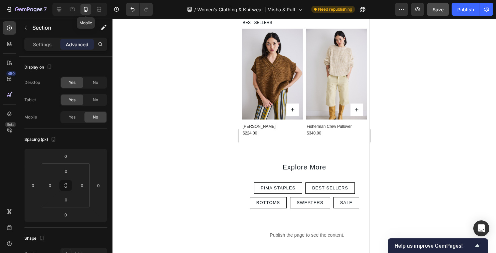
scroll to position [497, 0]
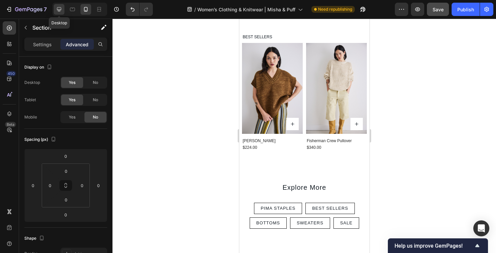
click at [62, 11] on div at bounding box center [59, 9] width 11 height 11
type input "40"
type input "15"
type input "80"
type input "15"
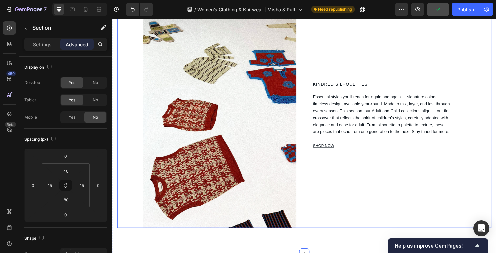
select select "Small/Medium"
select select "Large"
select select "Small"
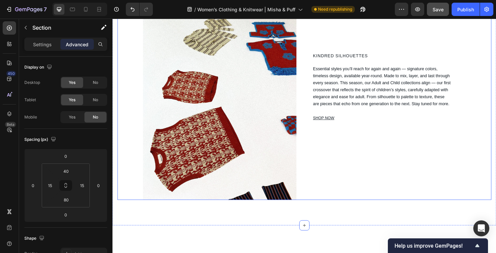
scroll to position [503, 0]
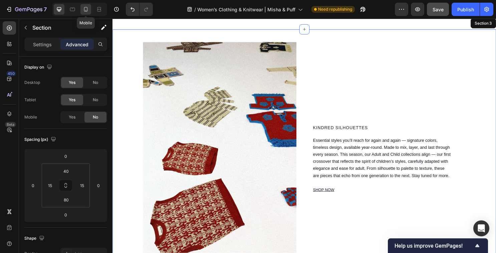
click at [86, 10] on icon at bounding box center [85, 9] width 7 height 7
type input "0"
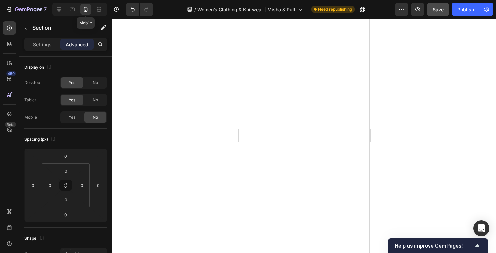
select select "Small/Medium"
select select "Large"
select select "Small"
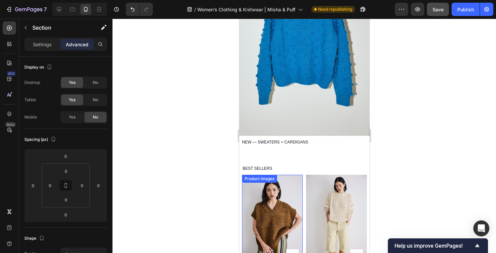
scroll to position [544, 0]
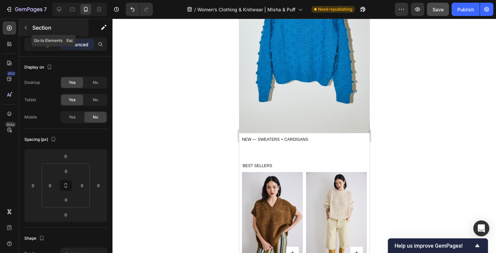
click at [27, 25] on icon "button" at bounding box center [25, 27] width 5 height 5
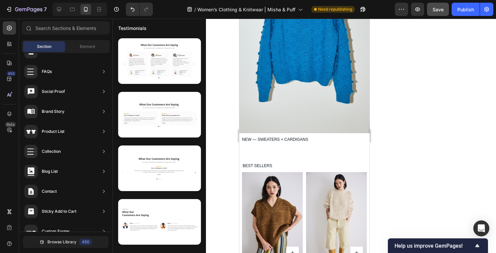
scroll to position [208, 0]
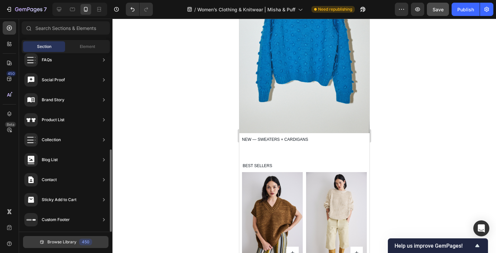
click at [52, 243] on span "Browse Library" at bounding box center [61, 242] width 29 height 6
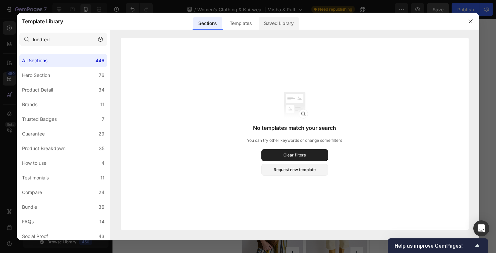
click at [279, 24] on div "Saved Library" at bounding box center [278, 23] width 40 height 13
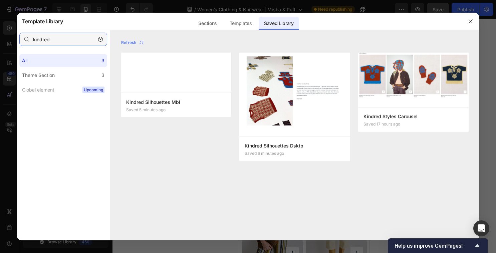
click at [73, 44] on input "kindred" at bounding box center [63, 39] width 88 height 13
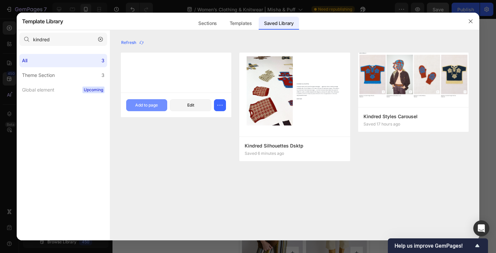
click at [148, 107] on div "Add to page" at bounding box center [146, 105] width 23 height 6
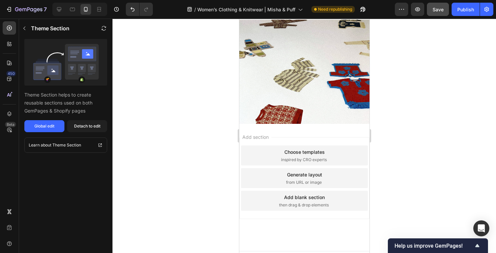
scroll to position [937, 0]
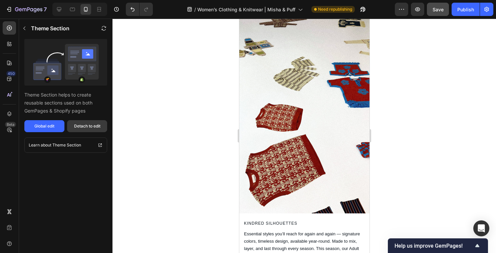
click at [89, 125] on div "Detach to edit" at bounding box center [87, 126] width 26 height 6
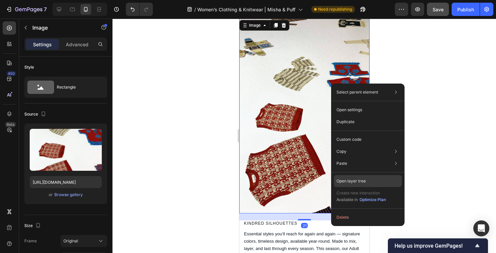
click at [349, 183] on p "Open layer tree" at bounding box center [350, 181] width 29 height 6
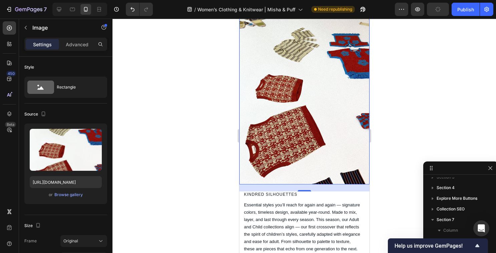
scroll to position [1015, 0]
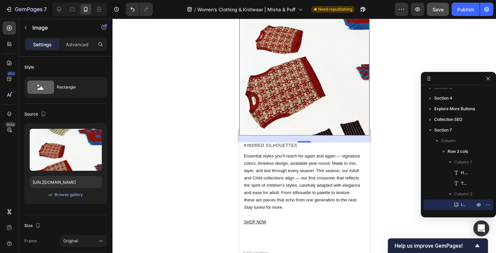
drag, startPoint x: 448, startPoint y: 170, endPoint x: 455, endPoint y: 79, distance: 90.7
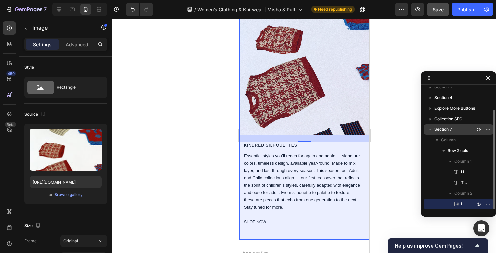
click at [445, 127] on span "Section 7" at bounding box center [443, 129] width 18 height 7
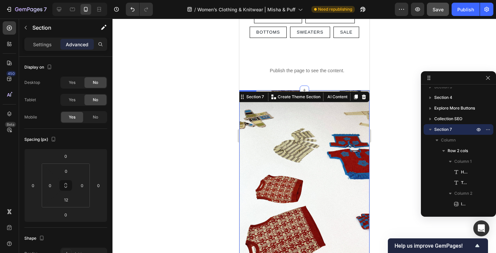
scroll to position [855, 0]
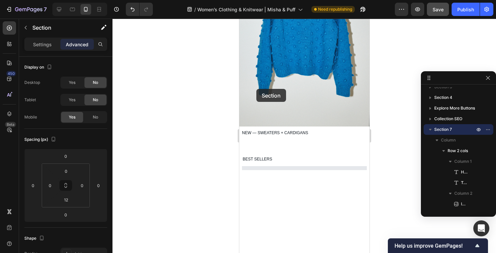
select select "Small/Medium"
select select "Large"
select select "Small"
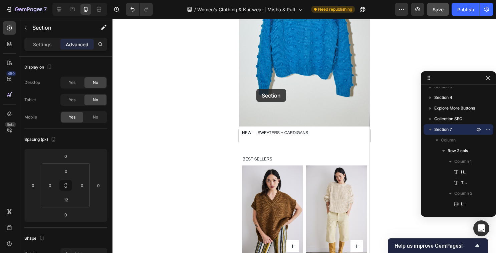
scroll to position [526, 0]
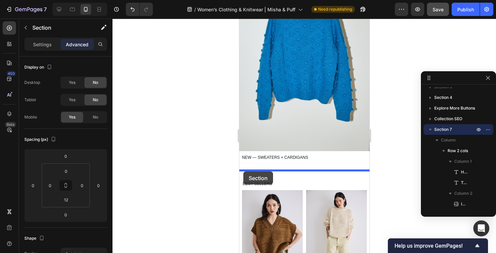
drag, startPoint x: 254, startPoint y: 108, endPoint x: 243, endPoint y: 172, distance: 64.6
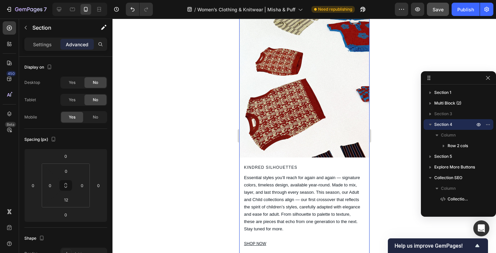
select select "Small/Medium"
select select "Large"
select select "Small"
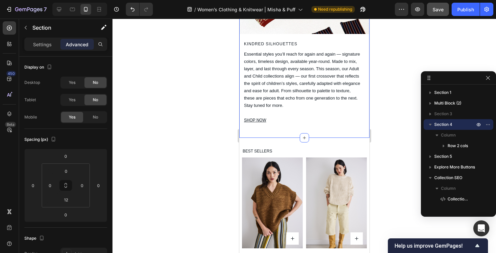
scroll to position [859, 0]
click at [74, 8] on icon at bounding box center [72, 10] width 5 height 4
type input "80"
type input "15"
type input "80"
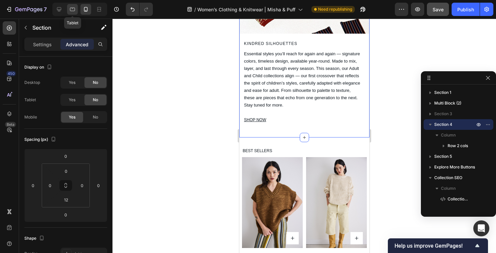
type input "15"
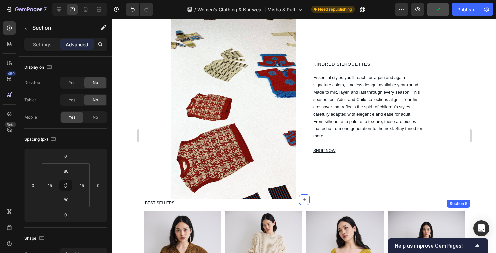
scroll to position [692, 0]
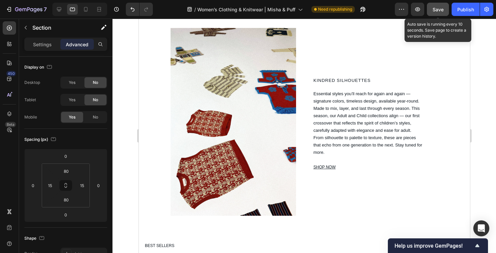
click at [441, 11] on span "Save" at bounding box center [437, 10] width 11 height 6
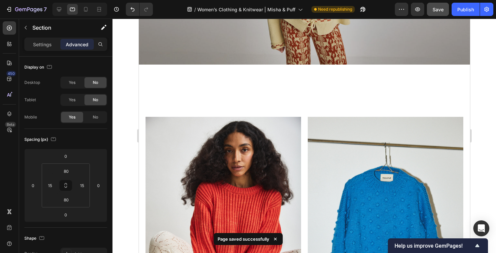
scroll to position [0, 0]
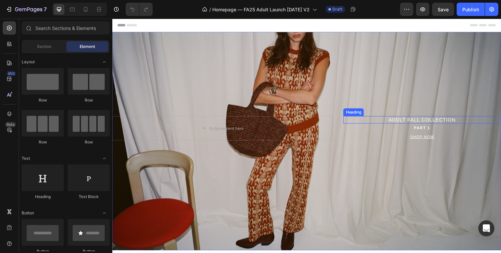
click at [441, 122] on span "ADULT FALL COLLECTION" at bounding box center [431, 123] width 69 height 6
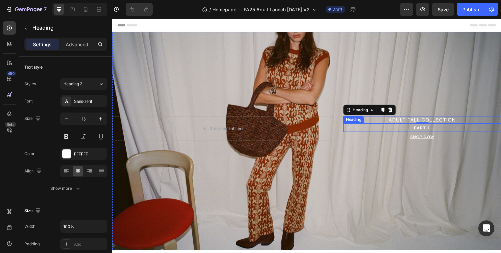
click at [419, 132] on h2 "PART 1" at bounding box center [431, 131] width 162 height 9
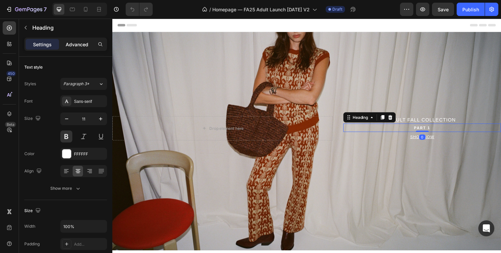
click at [78, 43] on p "Advanced" at bounding box center [77, 44] width 23 height 7
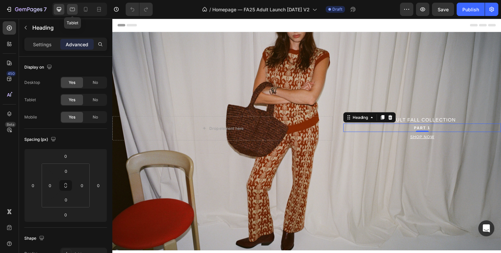
click at [72, 10] on icon at bounding box center [72, 9] width 7 height 7
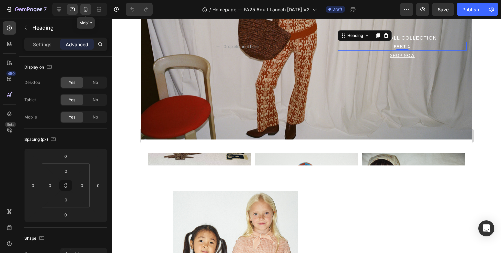
click at [82, 9] on div at bounding box center [85, 9] width 11 height 11
type input "2"
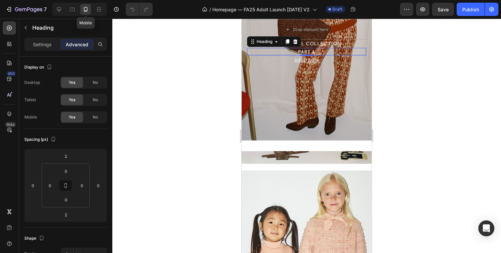
scroll to position [93, 0]
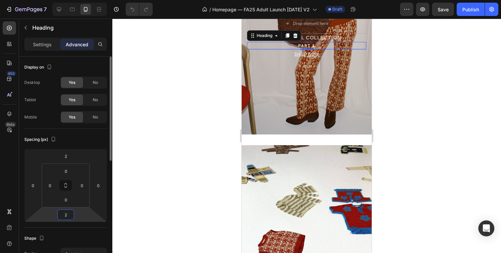
click at [63, 214] on input "2" at bounding box center [65, 215] width 13 height 10
type input "0"
click at [101, 137] on div "Spacing (px)" at bounding box center [65, 139] width 83 height 11
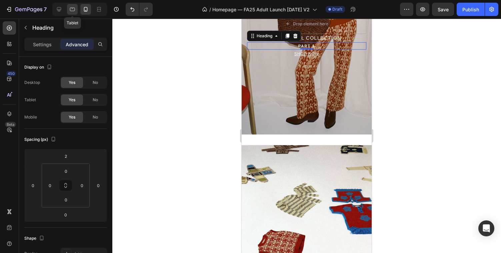
click at [71, 10] on icon at bounding box center [72, 9] width 7 height 7
type input "0"
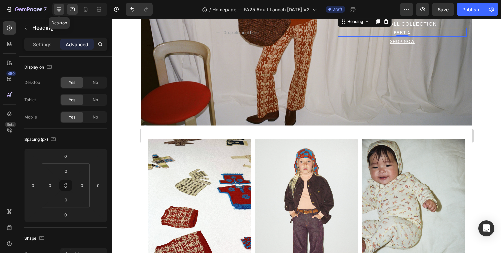
scroll to position [79, 0]
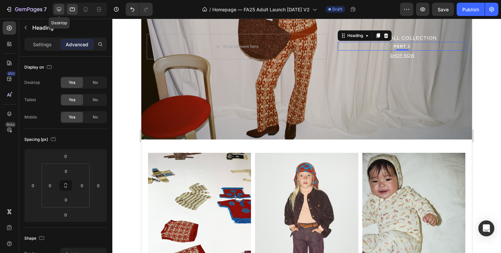
click at [60, 10] on icon at bounding box center [59, 9] width 4 height 4
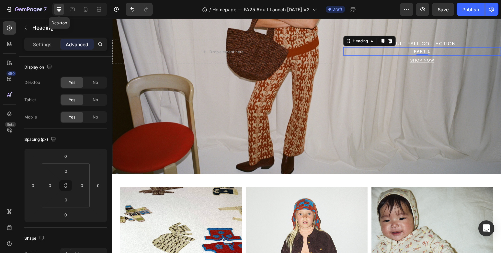
scroll to position [85, 0]
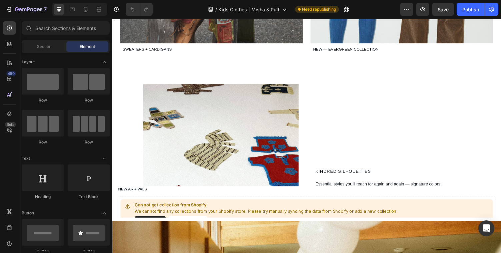
scroll to position [510, 0]
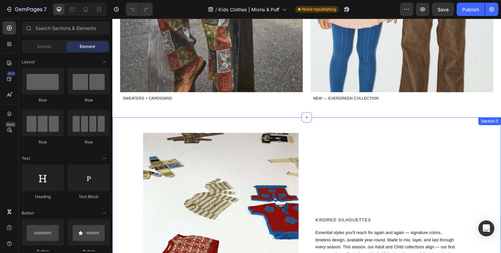
scroll to position [458, 0]
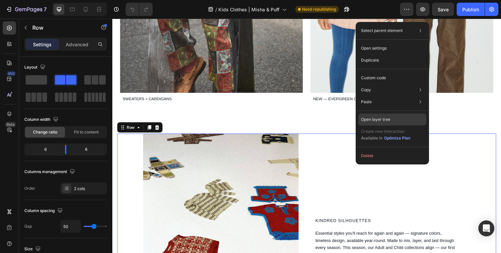
click at [375, 122] on p "Open layer tree" at bounding box center [375, 120] width 29 height 6
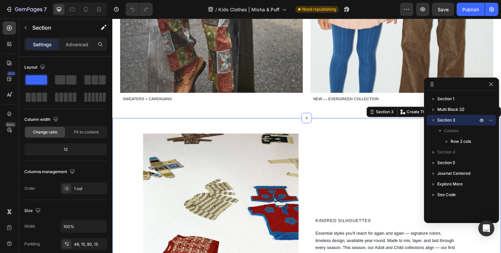
click at [493, 120] on icon "button" at bounding box center [491, 120] width 5 height 5
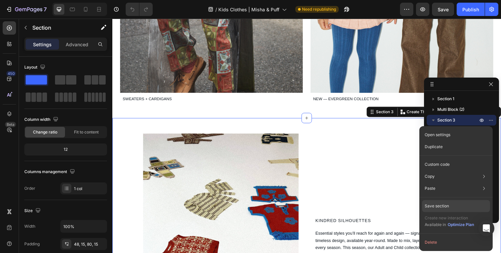
click at [438, 208] on p "Save section" at bounding box center [437, 206] width 24 height 6
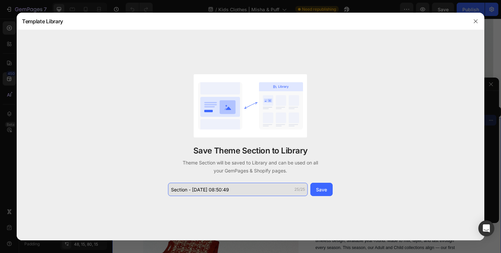
click at [216, 191] on input "Section - Sep 26 08:50:49" at bounding box center [238, 189] width 140 height 13
click at [265, 187] on input "Kindred Silhouettes Dsktp" at bounding box center [238, 189] width 140 height 13
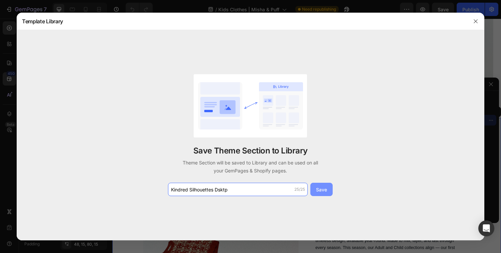
type input "Kindred Silhouettes Dsktp"
click at [318, 188] on div "Save" at bounding box center [321, 189] width 11 height 7
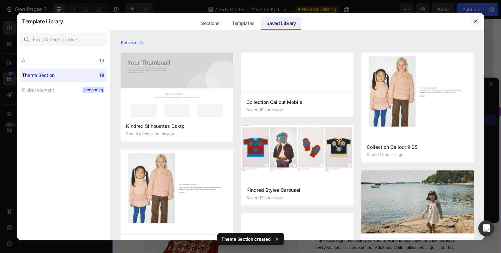
click at [477, 19] on icon "button" at bounding box center [475, 21] width 5 height 5
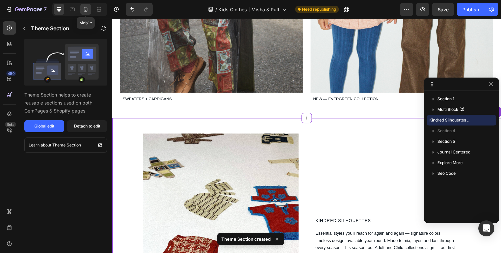
click at [85, 9] on icon at bounding box center [85, 9] width 7 height 7
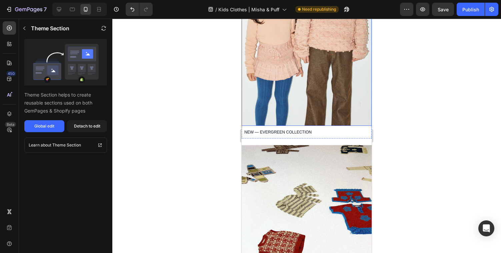
scroll to position [552, 0]
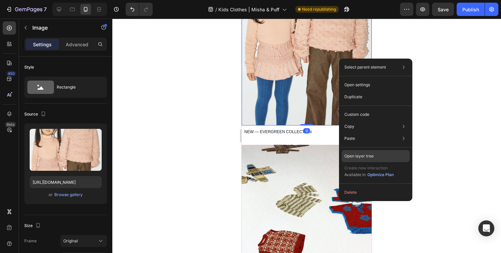
click at [355, 157] on p "Open layer tree" at bounding box center [359, 156] width 29 height 6
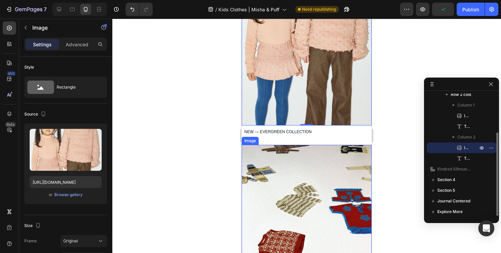
scroll to position [48, 0]
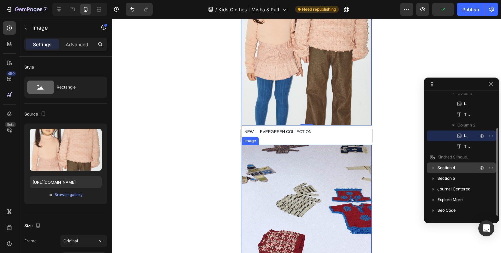
click at [446, 169] on span "Section 4" at bounding box center [447, 168] width 18 height 7
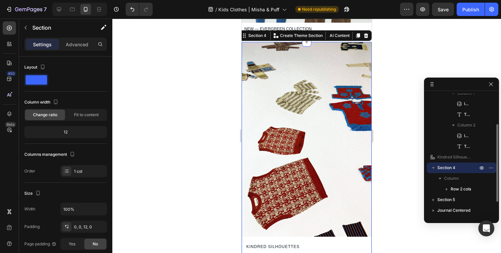
scroll to position [655, 0]
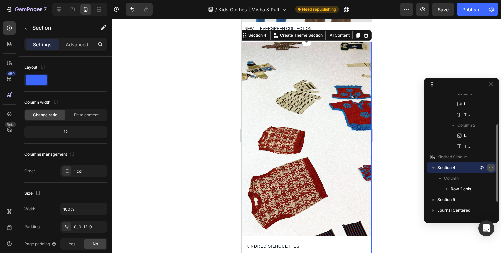
click at [493, 167] on icon "button" at bounding box center [491, 167] width 5 height 5
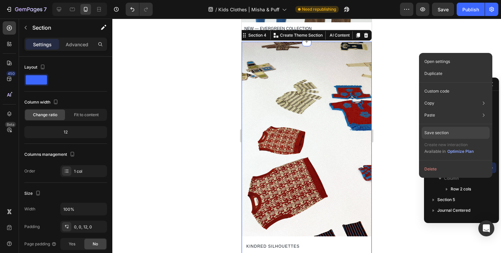
click at [461, 135] on div "Save section" at bounding box center [456, 133] width 68 height 12
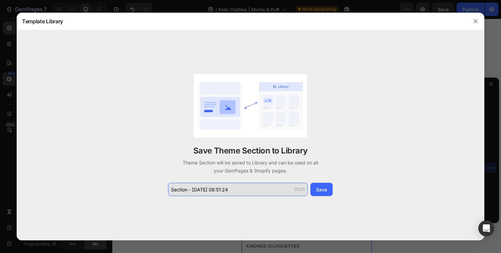
click at [236, 185] on input "Section - Sep 26 08:51:24" at bounding box center [238, 189] width 140 height 13
paste input "Kindred Silhouettes Dsktp"
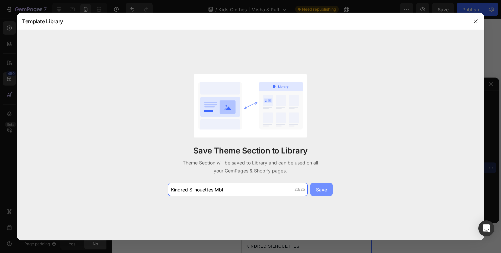
type input "Kindred Silhouettes Mbl"
click at [324, 190] on div "Save" at bounding box center [321, 189] width 11 height 7
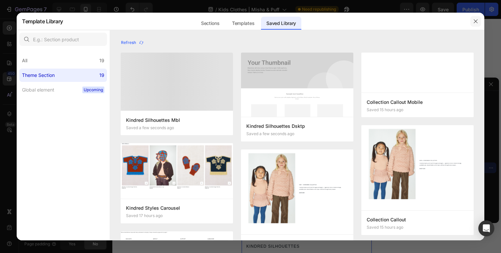
click at [476, 20] on icon "button" at bounding box center [476, 21] width 4 height 4
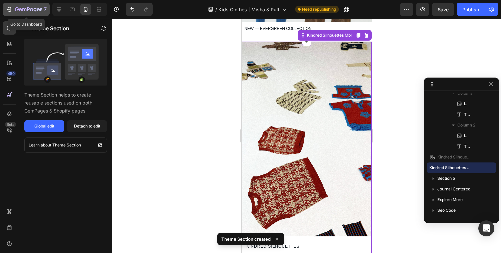
click at [6, 7] on icon "button" at bounding box center [9, 9] width 7 height 7
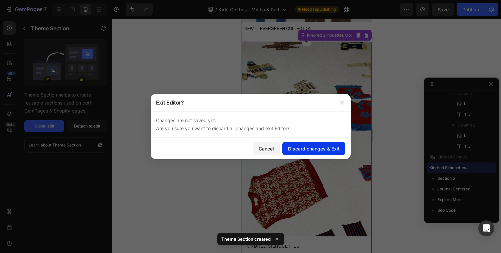
click at [298, 146] on div "Discard changes & Exit" at bounding box center [314, 148] width 52 height 7
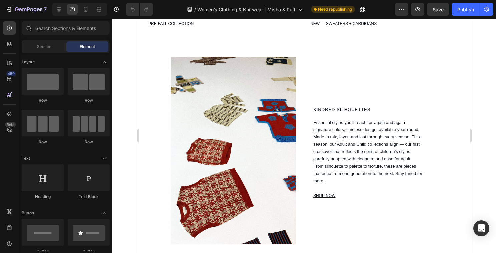
select select "Small/Medium"
select select "Large"
select select "Small"
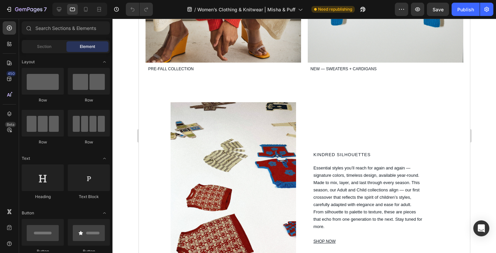
scroll to position [402, 0]
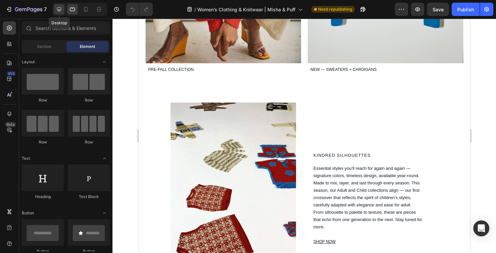
click at [63, 9] on div at bounding box center [59, 9] width 11 height 11
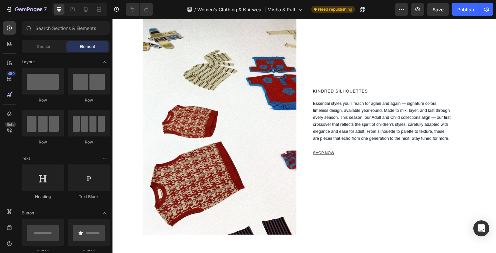
select select "Small/Medium"
select select "Large"
select select "Small"
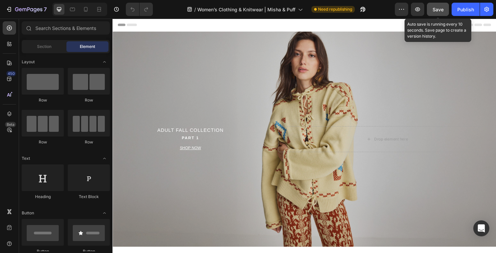
click at [439, 8] on span "Save" at bounding box center [437, 10] width 11 height 6
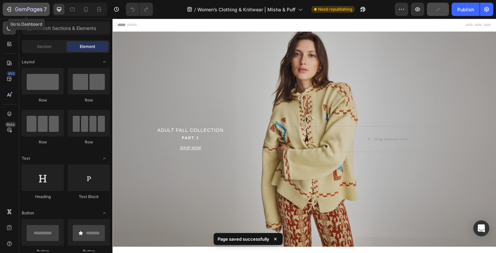
click at [11, 4] on button "7" at bounding box center [26, 9] width 47 height 13
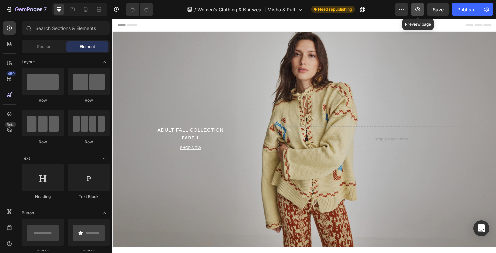
click at [419, 12] on icon "button" at bounding box center [417, 9] width 7 height 7
select select "Small/Medium"
select select "Large"
select select "Small"
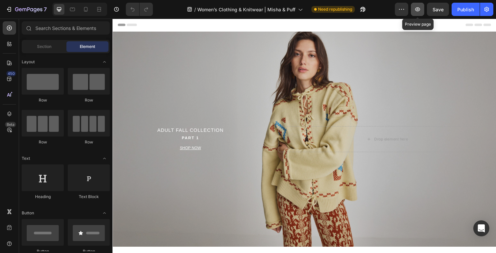
select select "Small"
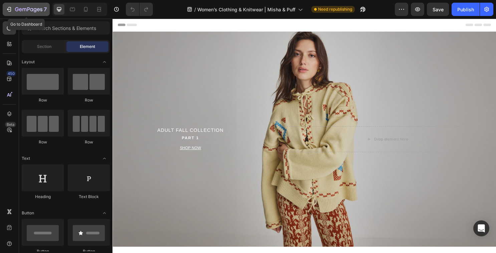
click at [4, 8] on button "7" at bounding box center [26, 9] width 47 height 13
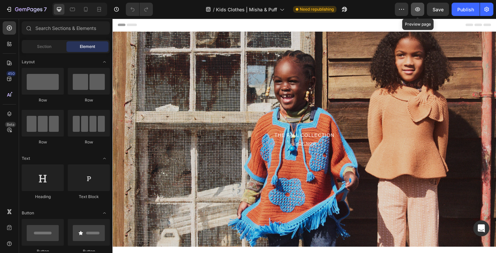
click at [418, 9] on icon "button" at bounding box center [417, 9] width 2 height 2
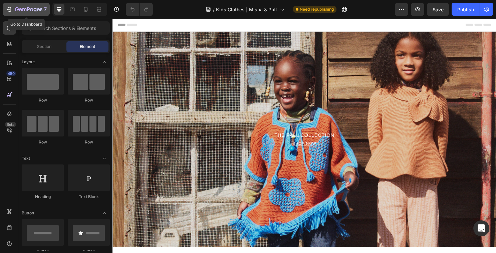
click at [8, 10] on icon "button" at bounding box center [9, 9] width 7 height 7
